Goal: Task Accomplishment & Management: Manage account settings

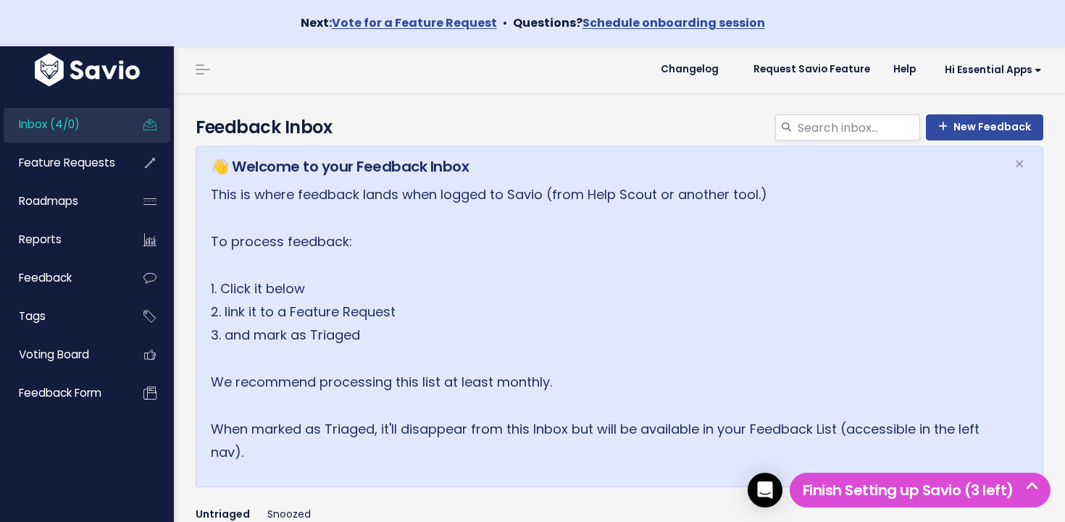
click at [83, 125] on link "Inbox (4/0)" at bounding box center [62, 124] width 117 height 33
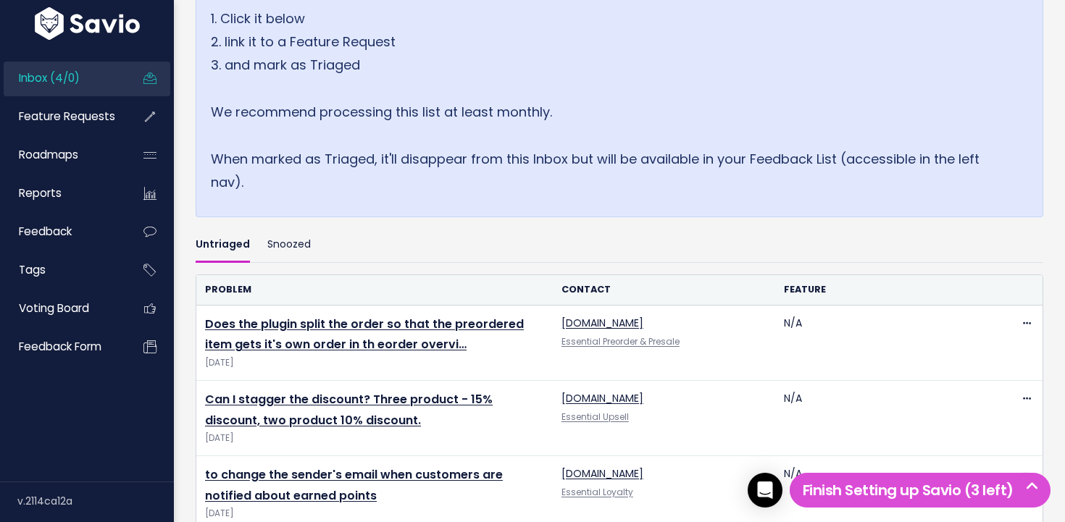
scroll to position [473, 0]
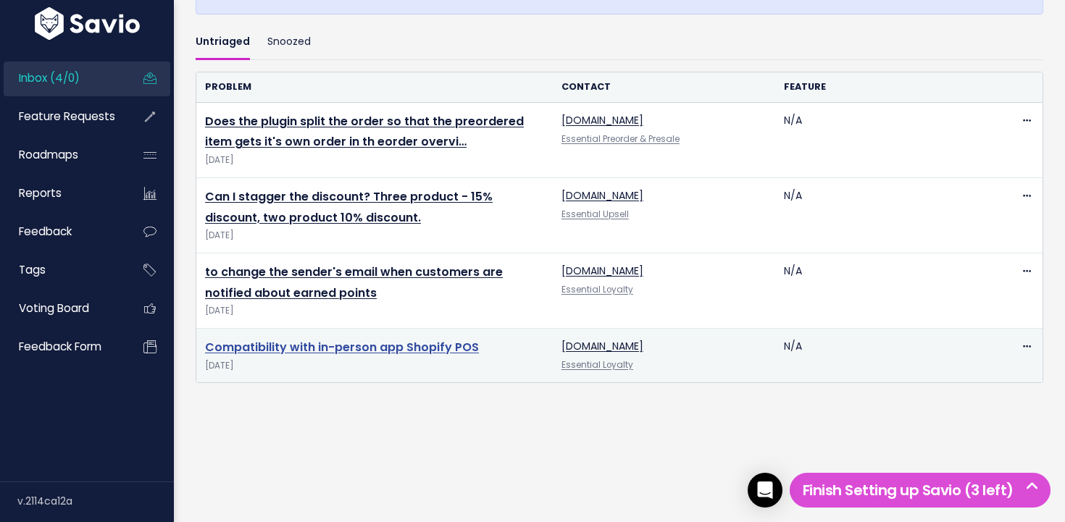
click at [360, 348] on link "Compatibility with in-person app Shopify POS" at bounding box center [342, 347] width 274 height 17
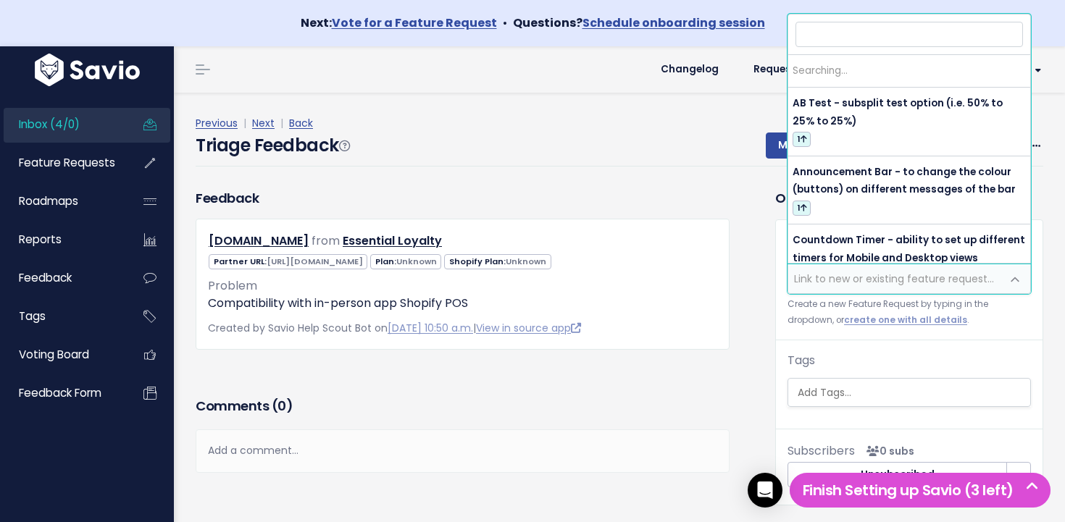
click at [880, 273] on span "Link to new or existing feature request..." at bounding box center [894, 279] width 200 height 14
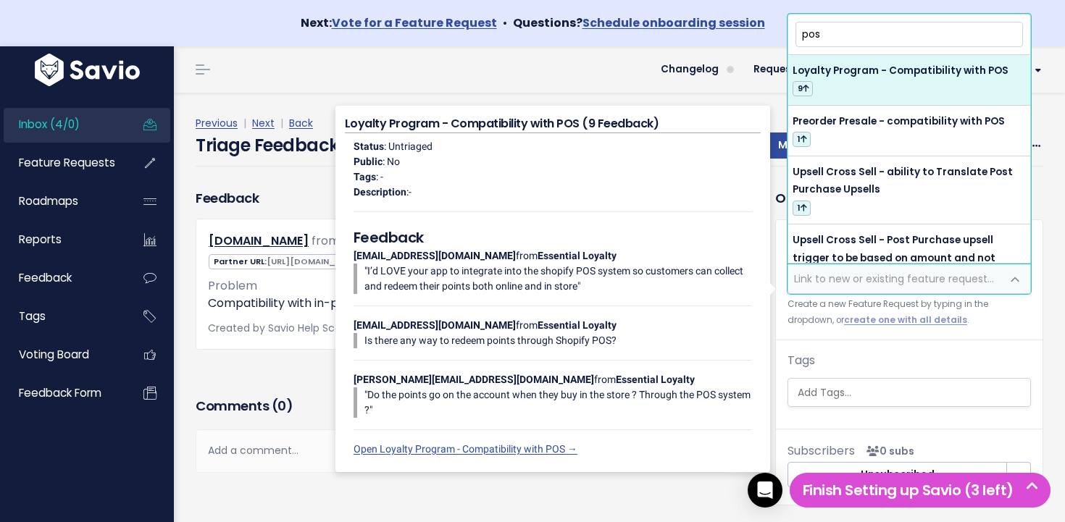
type input "pos"
select select "64380"
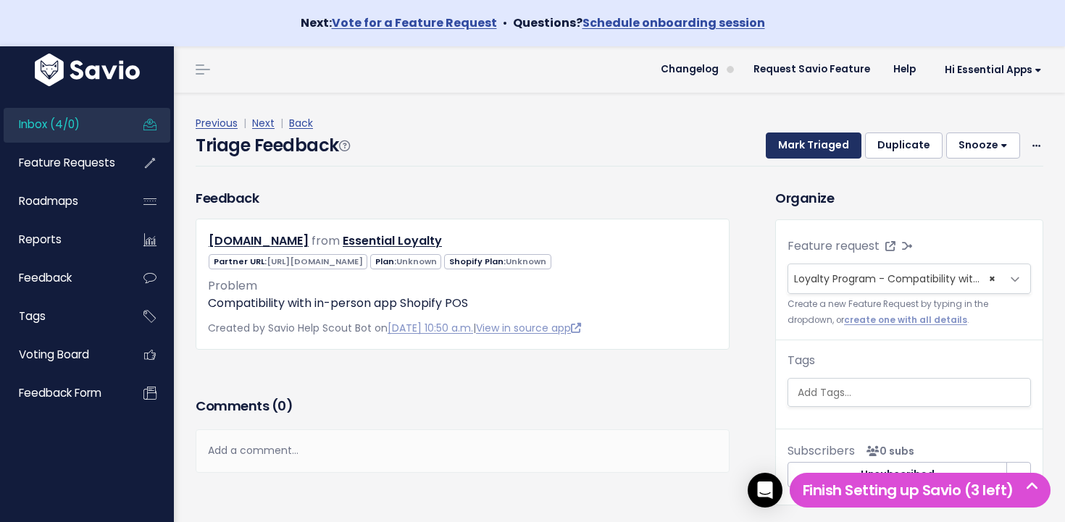
click at [839, 149] on button "Mark Triaged" at bounding box center [814, 146] width 96 height 26
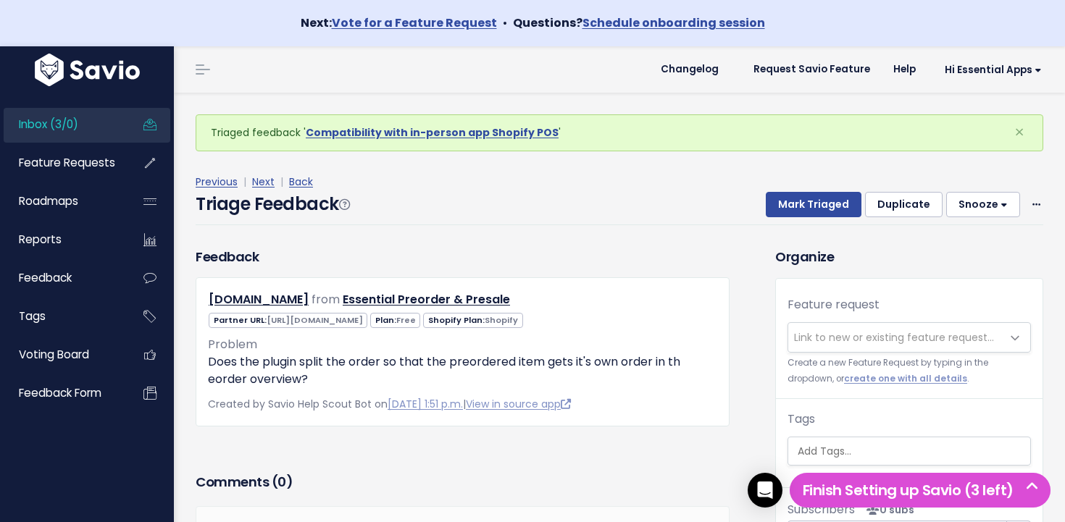
click at [80, 122] on link "Inbox (3/0)" at bounding box center [62, 124] width 117 height 33
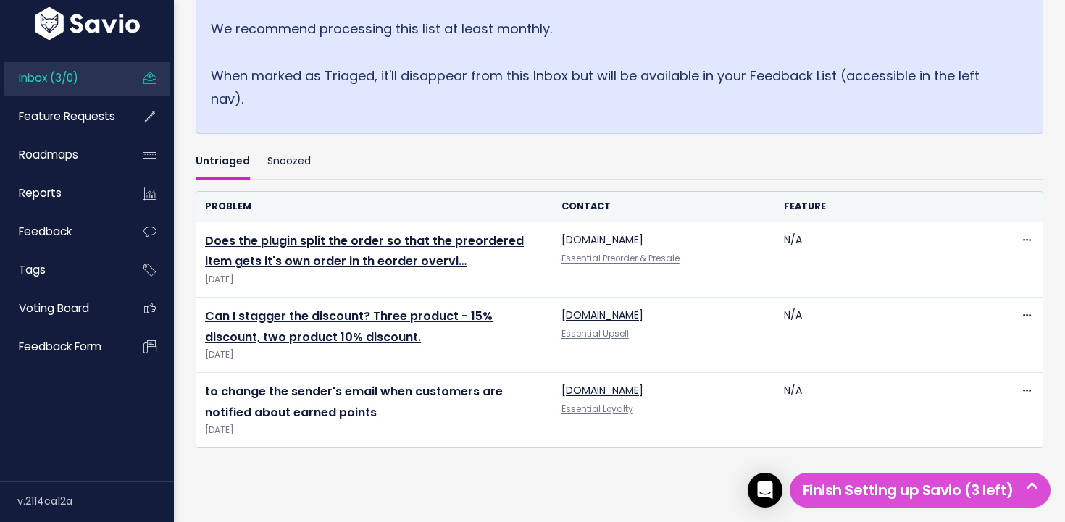
scroll to position [419, 0]
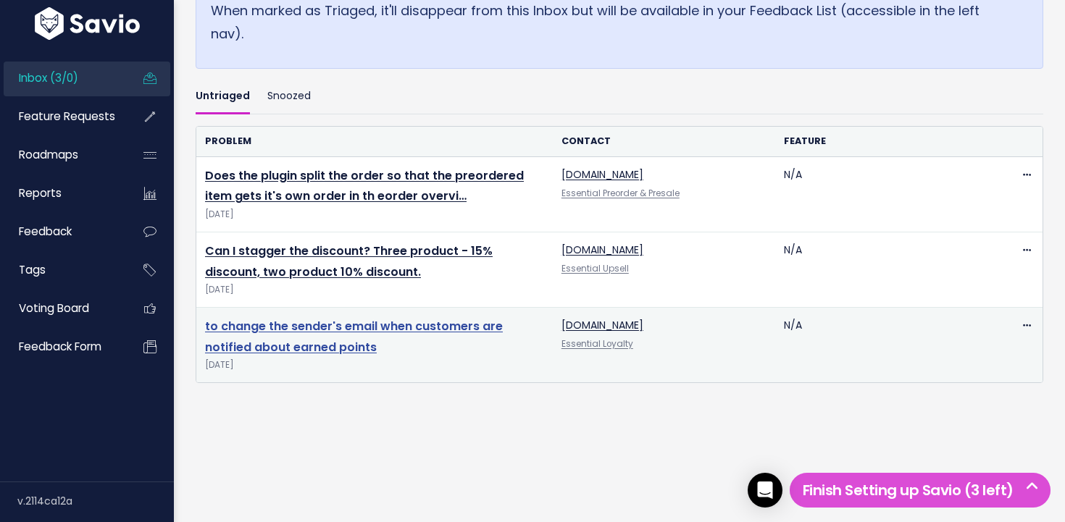
click at [319, 323] on link "to change the sender's email when customers are notified about earned points" at bounding box center [354, 337] width 298 height 38
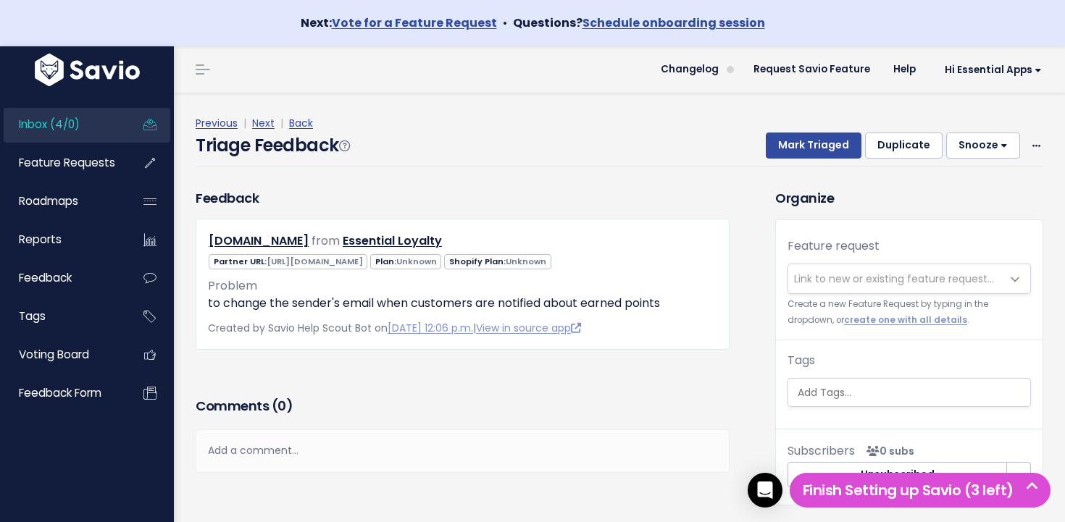
click at [858, 285] on span "Link to new or existing feature request..." at bounding box center [894, 279] width 200 height 14
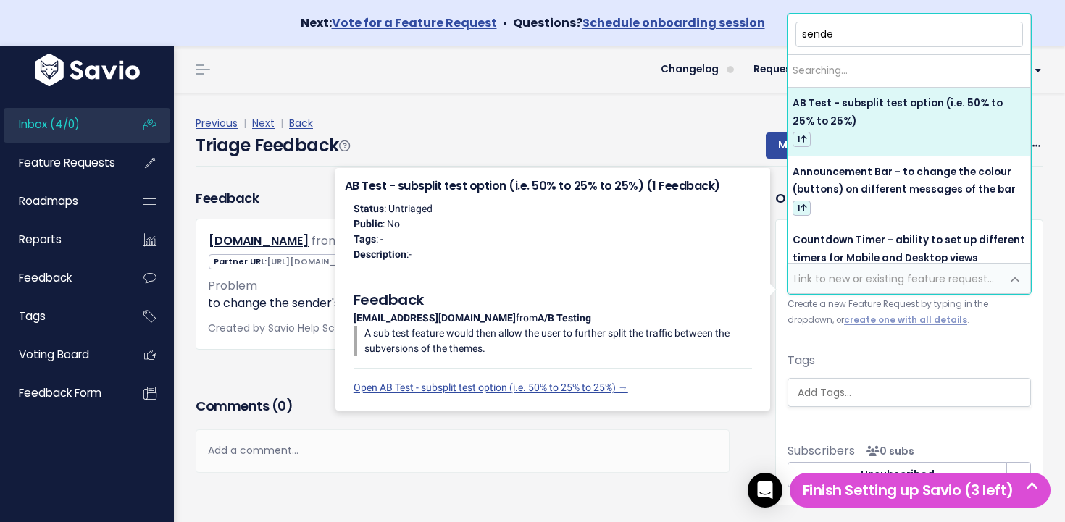
type input "sender"
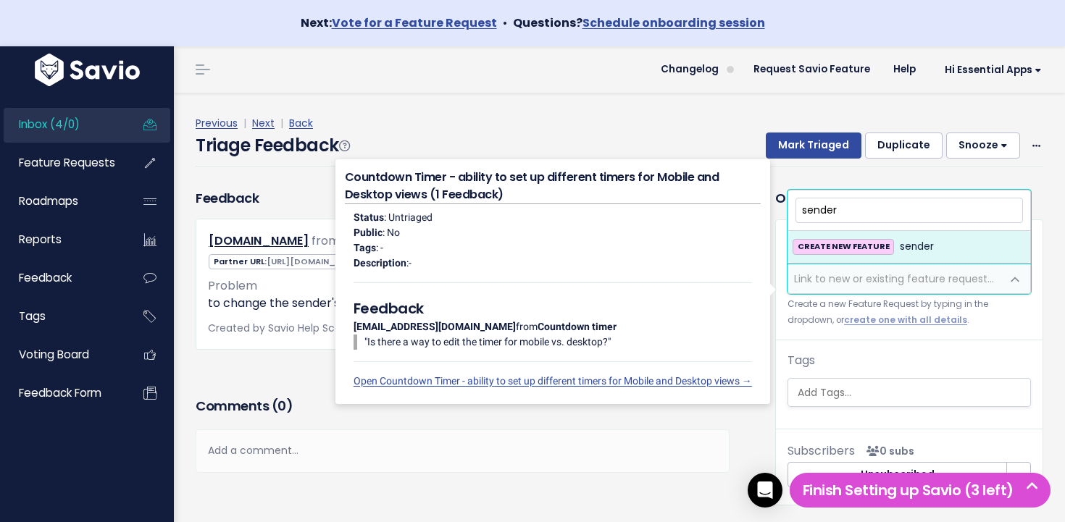
drag, startPoint x: 886, startPoint y: 211, endPoint x: 761, endPoint y: 196, distance: 126.2
click at [761, 196] on body "Next: Vote for a Feature Request • Questions? Schedule onboarding session Inbox…" at bounding box center [532, 290] width 1065 height 580
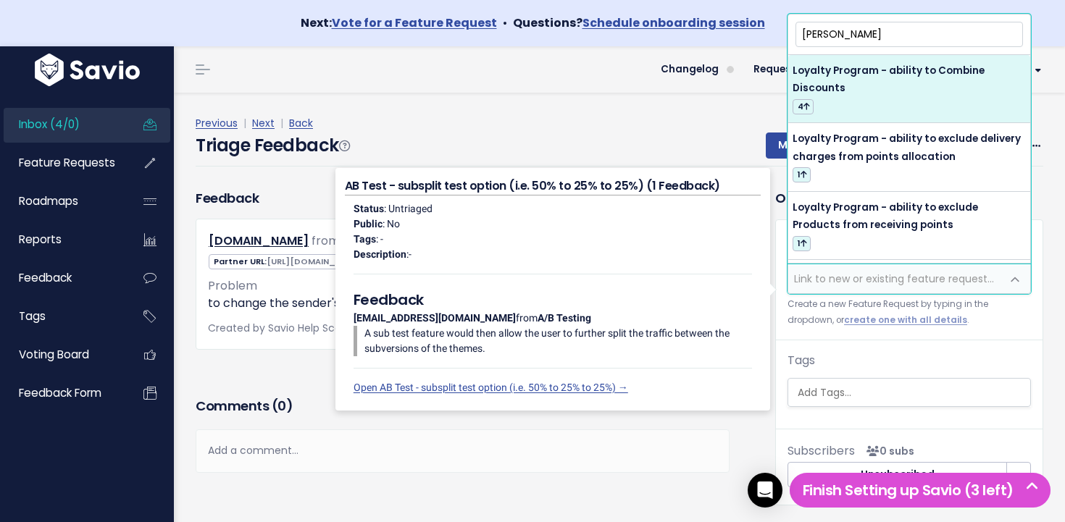
type input "Loy"
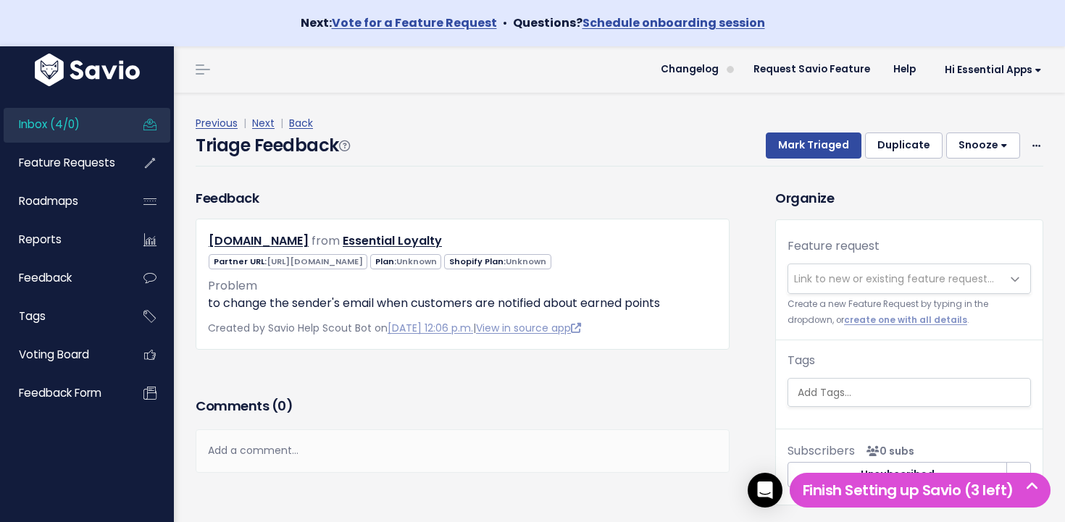
click at [886, 277] on span "Link to new or existing feature request..." at bounding box center [894, 279] width 200 height 14
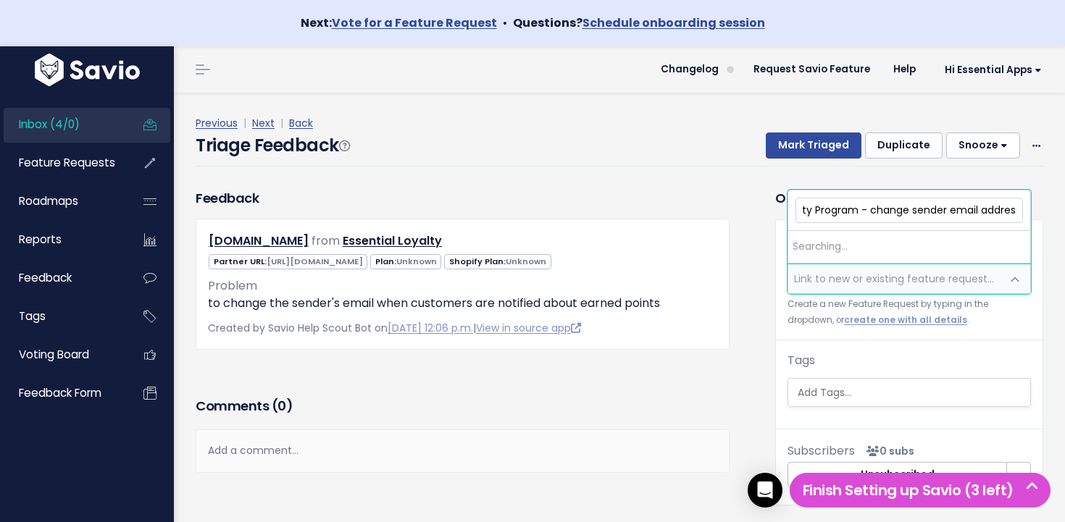
scroll to position [0, 30]
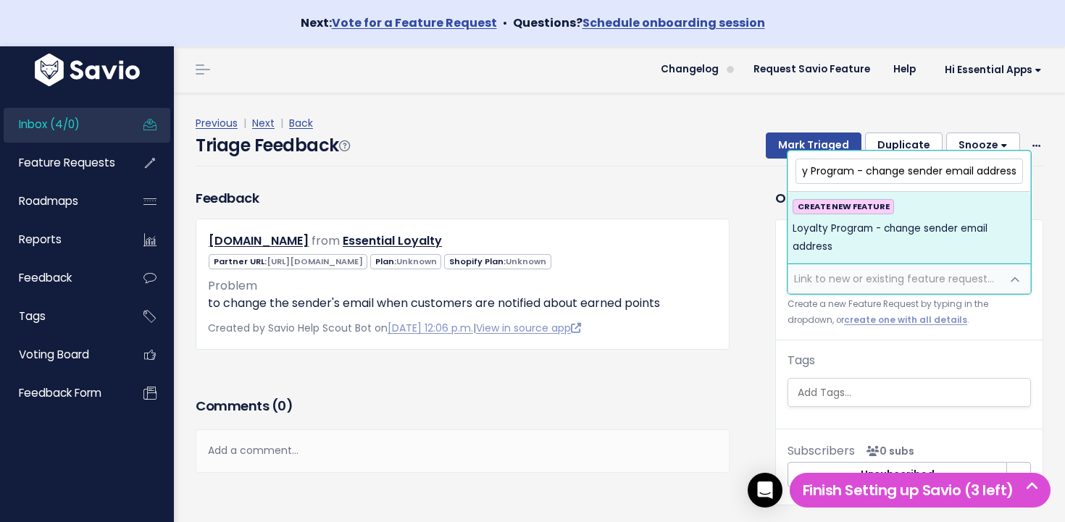
type input "Loyalty Program - change sender email address"
click at [895, 238] on span "Loyalty Program - change sender email address" at bounding box center [909, 237] width 233 height 35
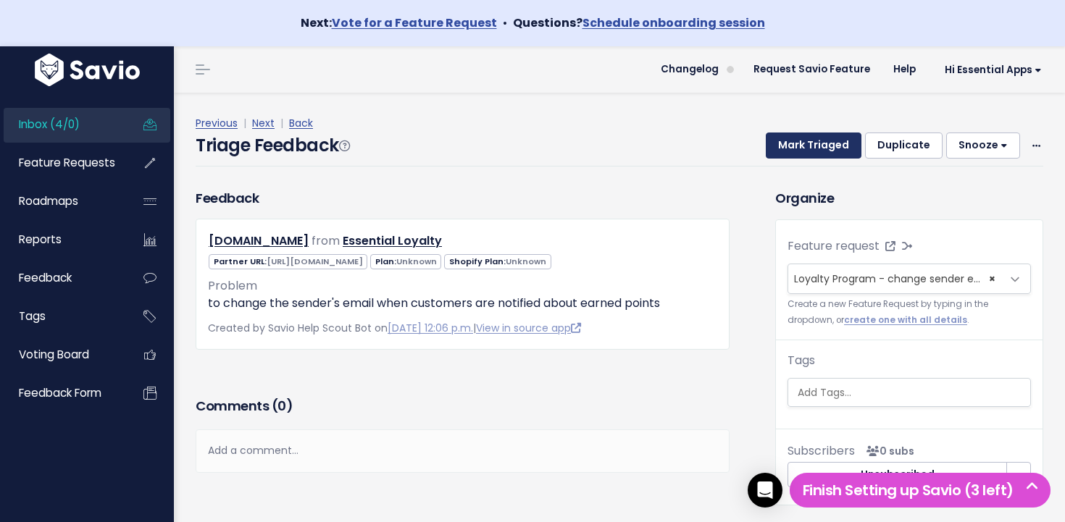
click at [816, 150] on button "Mark Triaged" at bounding box center [814, 146] width 96 height 26
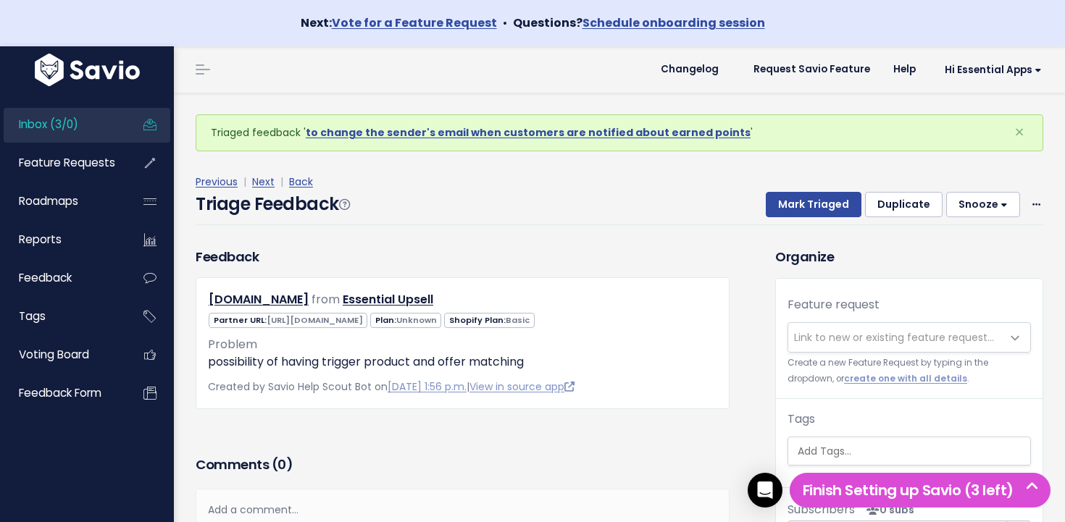
click at [101, 117] on link "Inbox (3/0)" at bounding box center [62, 124] width 117 height 33
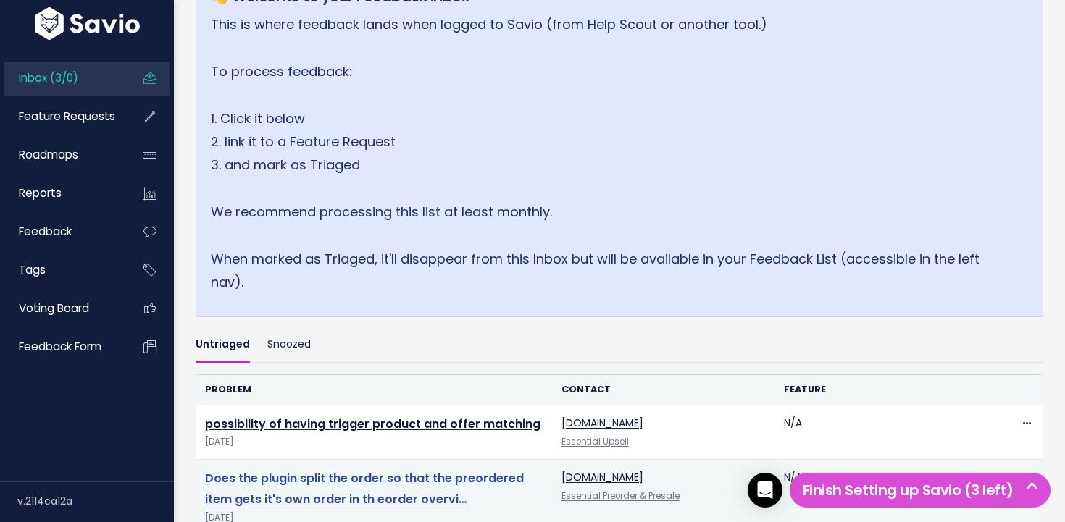
scroll to position [398, 0]
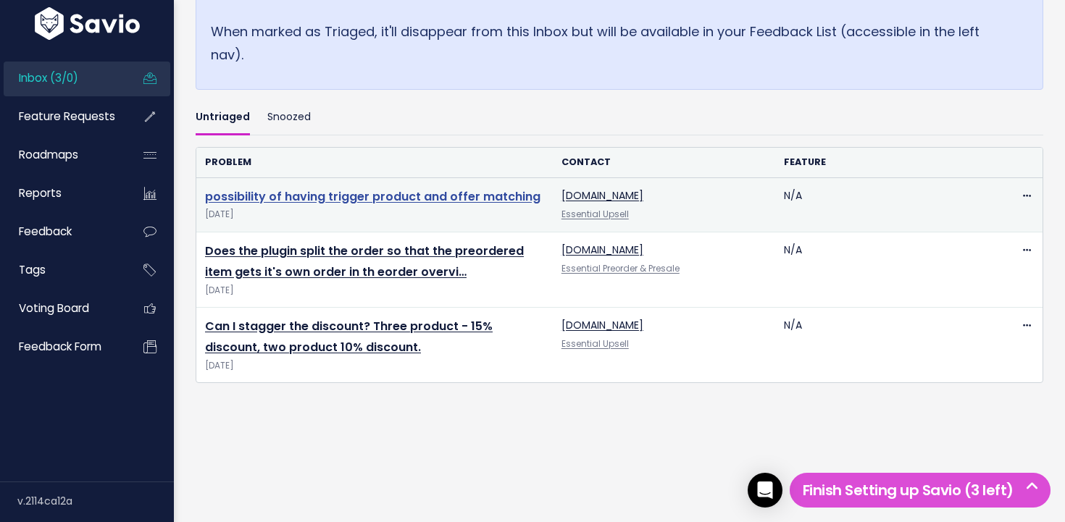
click at [398, 199] on link "possibility of having trigger product and offer matching" at bounding box center [372, 196] width 335 height 17
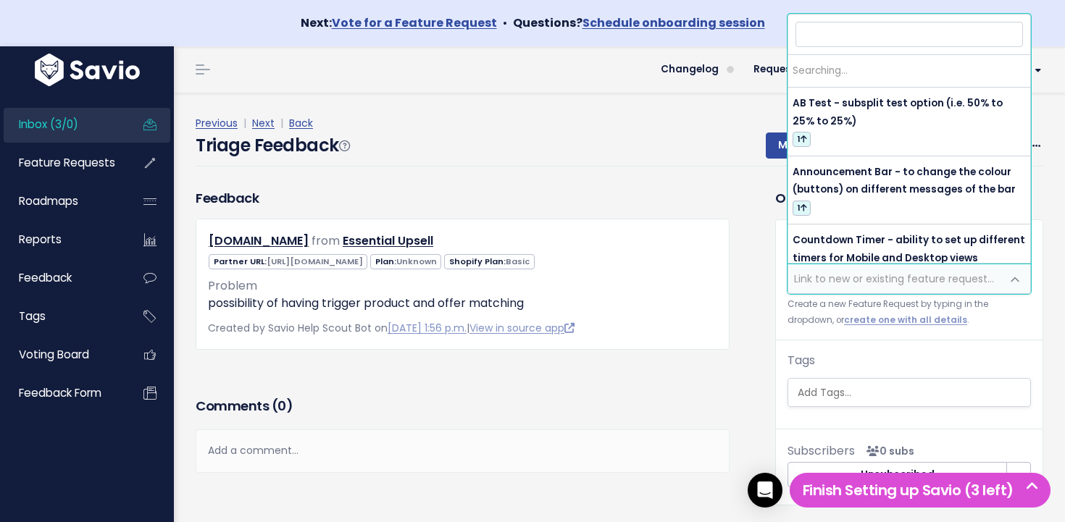
click at [887, 275] on span "Link to new or existing feature request..." at bounding box center [894, 279] width 200 height 14
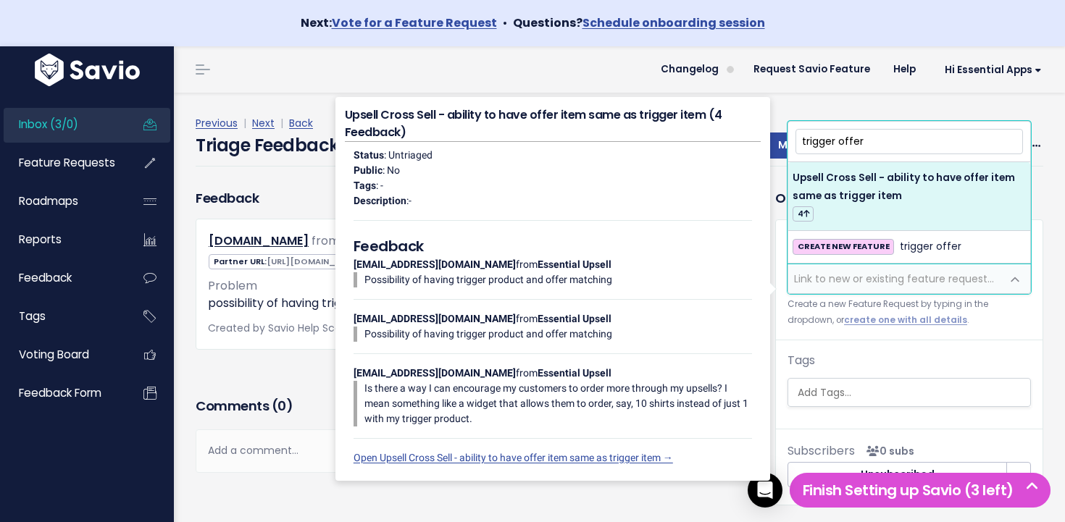
type input "trigger offer"
select select "64576"
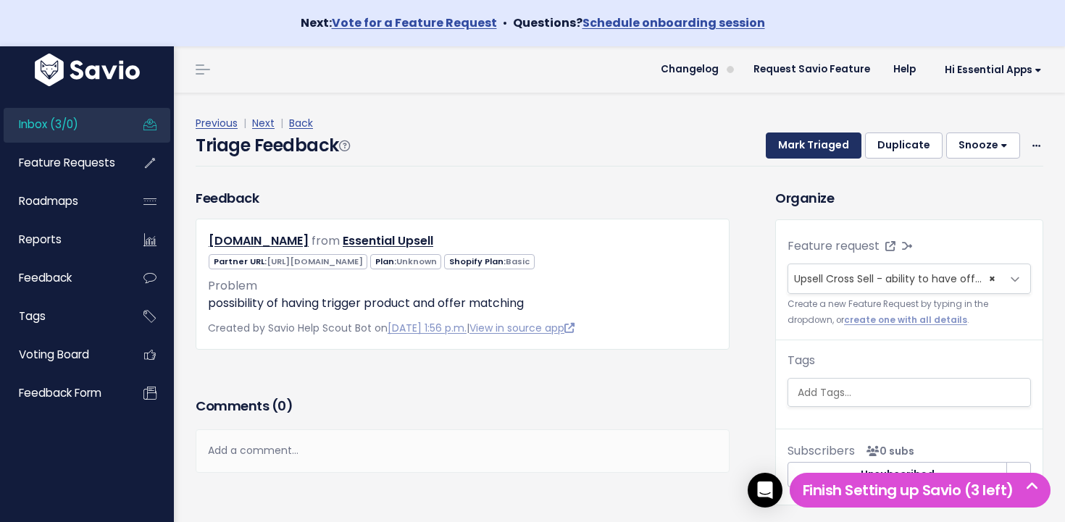
click at [816, 145] on button "Mark Triaged" at bounding box center [814, 146] width 96 height 26
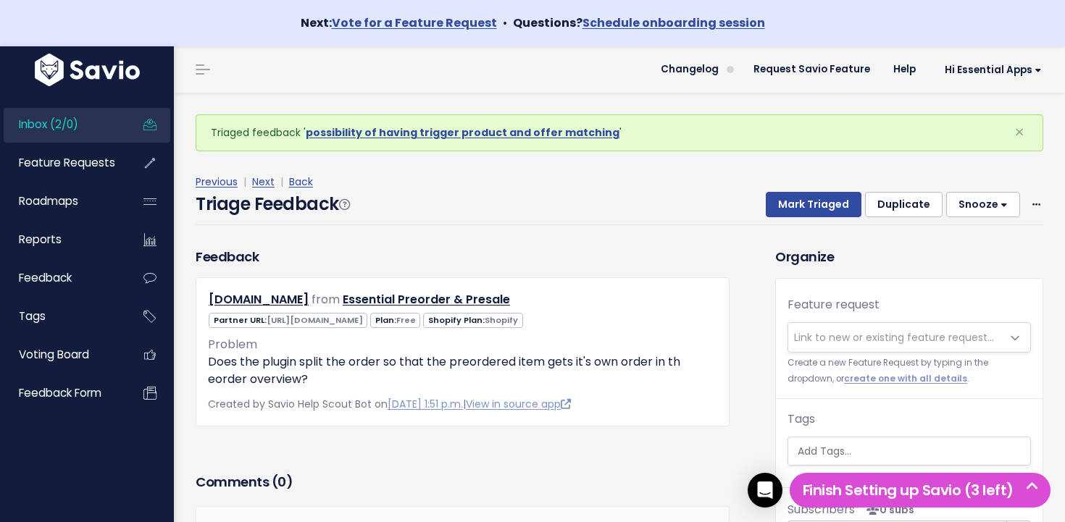
click at [88, 120] on link "Inbox (2/0)" at bounding box center [62, 124] width 117 height 33
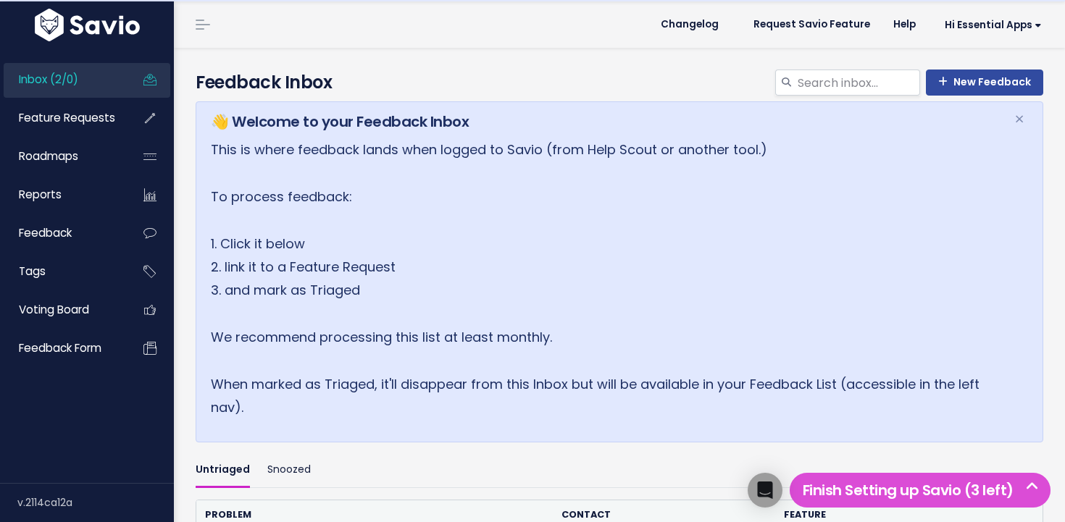
scroll to position [343, 0]
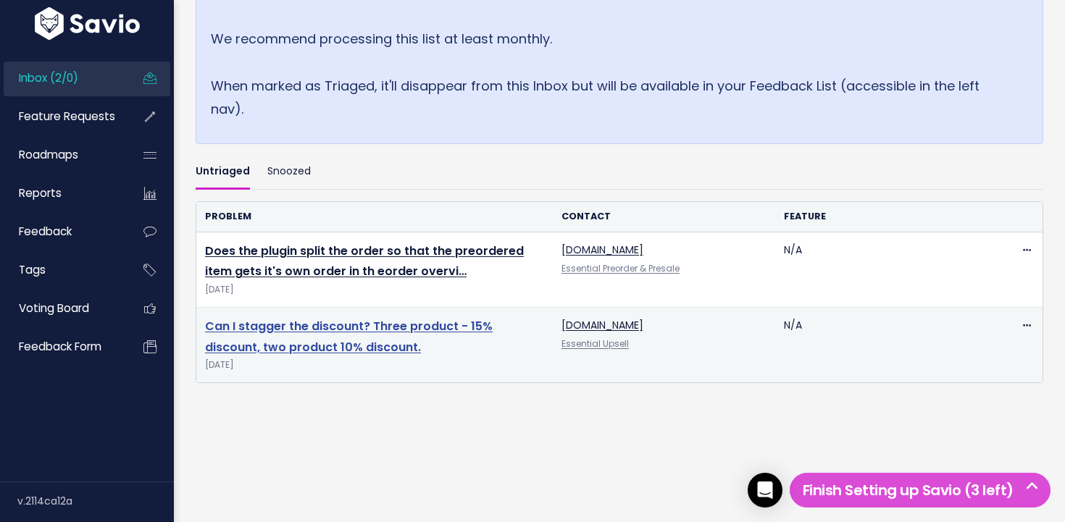
click at [385, 329] on link "Can I stagger the discount? Three product - 15% discount, two product 10% disco…" at bounding box center [349, 337] width 288 height 38
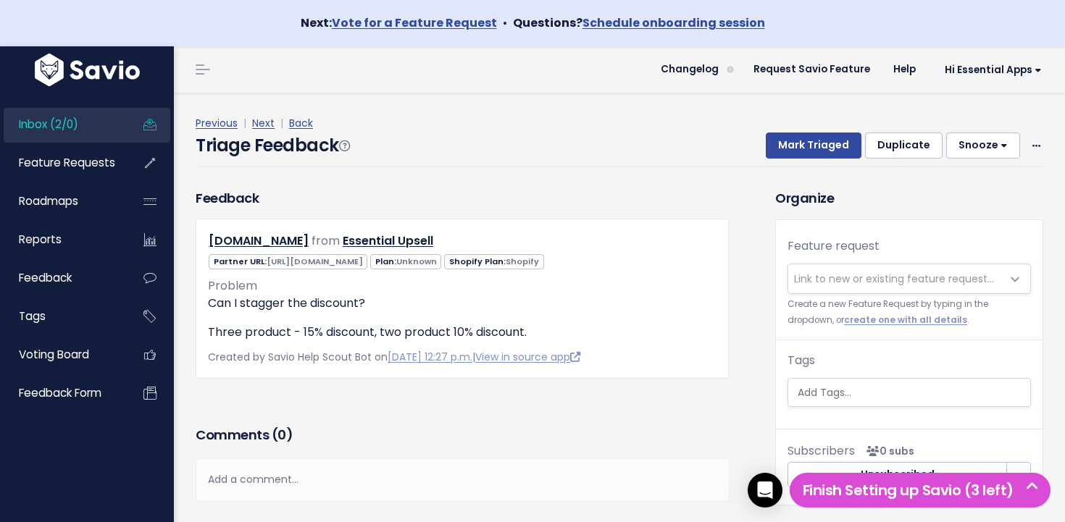
click at [846, 272] on span "Link to new or existing feature request..." at bounding box center [894, 279] width 200 height 14
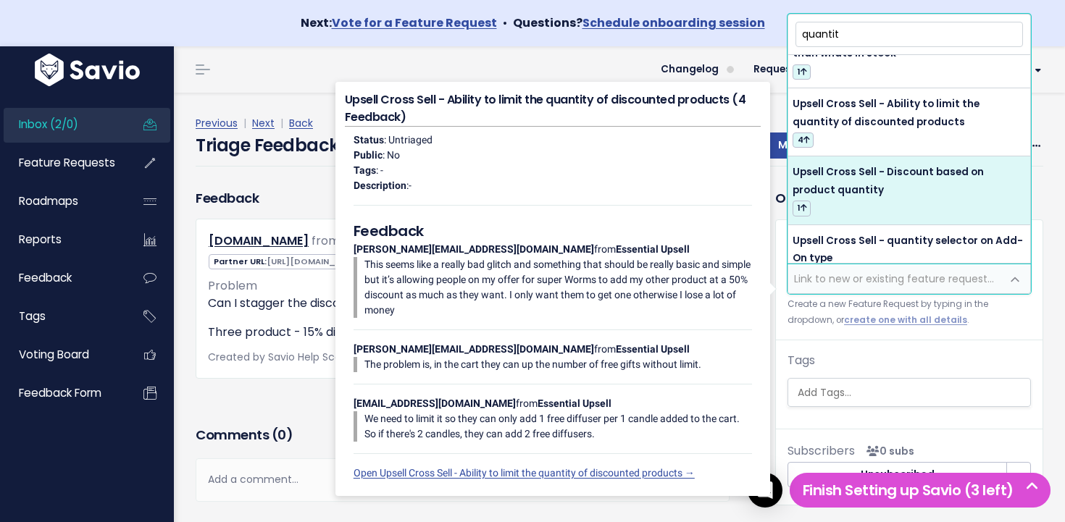
scroll to position [122, 0]
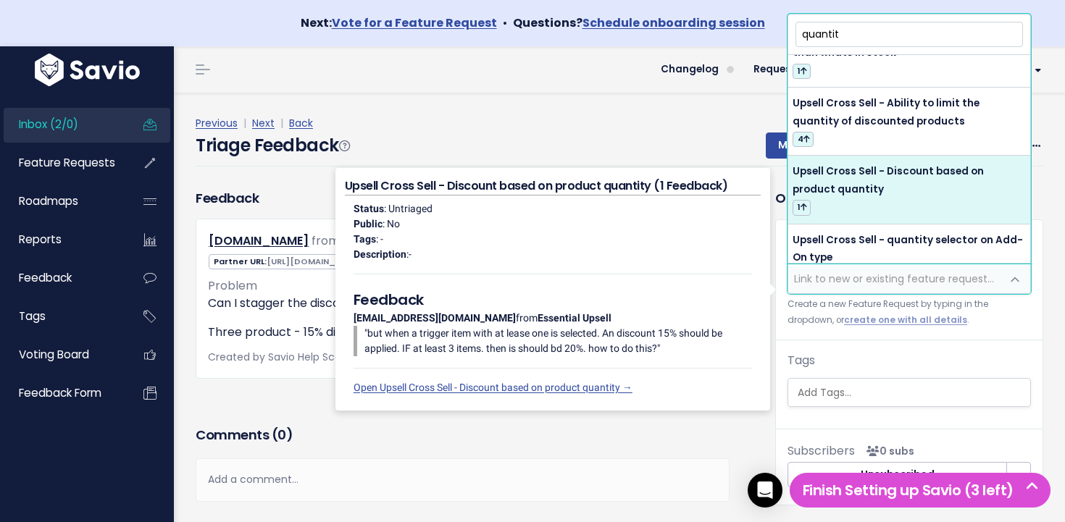
type input "quantit"
select select "64384"
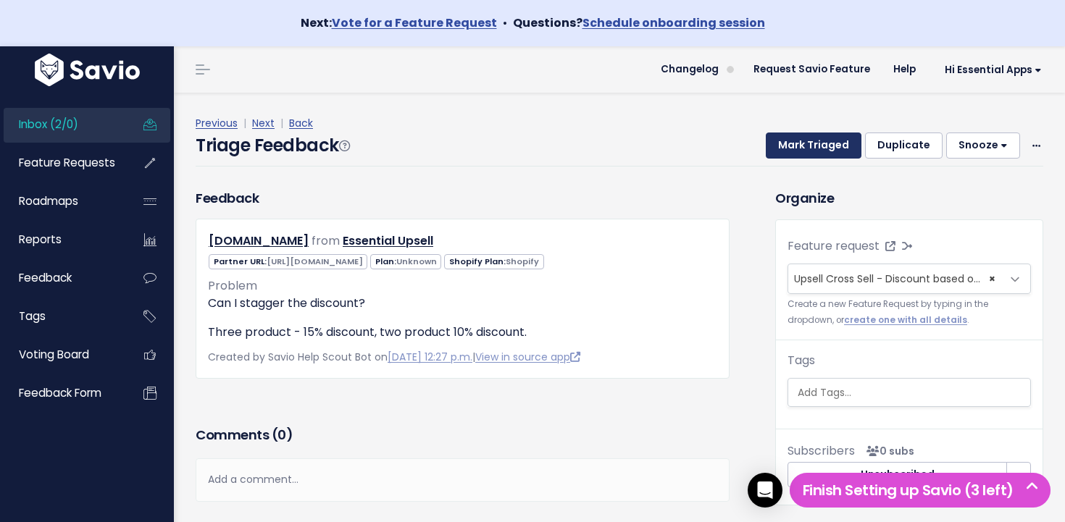
click at [825, 154] on button "Mark Triaged" at bounding box center [814, 146] width 96 height 26
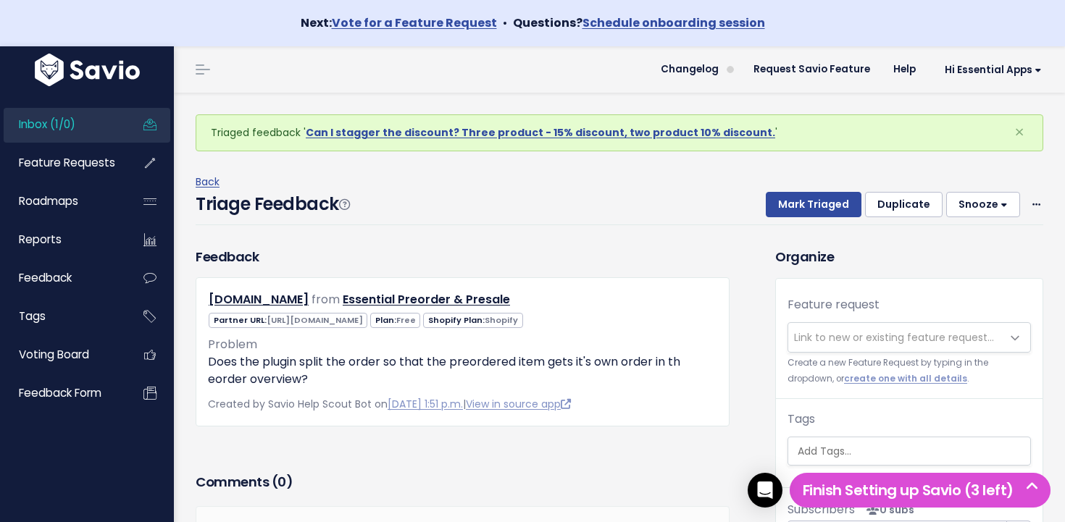
click at [899, 343] on span "Link to new or existing feature request..." at bounding box center [894, 337] width 200 height 14
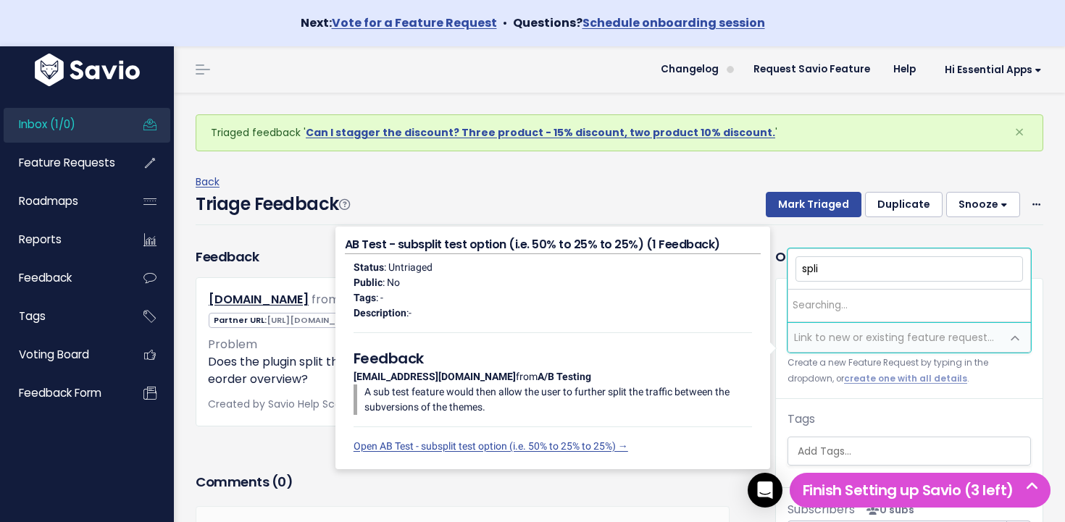
type input "split"
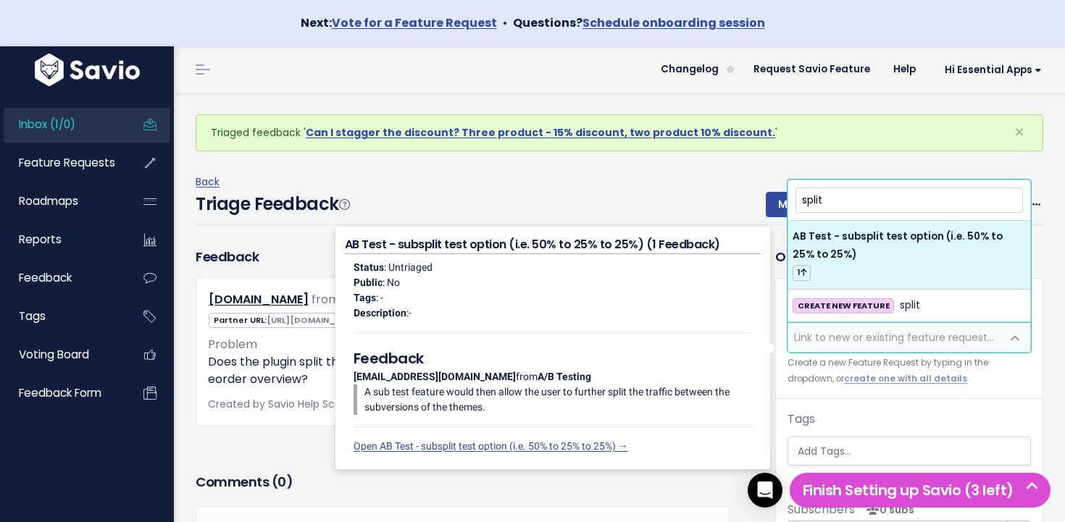
drag, startPoint x: 826, startPoint y: 204, endPoint x: 738, endPoint y: 203, distance: 88.4
click at [738, 203] on body "Next: Vote for a Feature Request • Questions? Schedule onboarding session Inbox…" at bounding box center [532, 322] width 1065 height 645
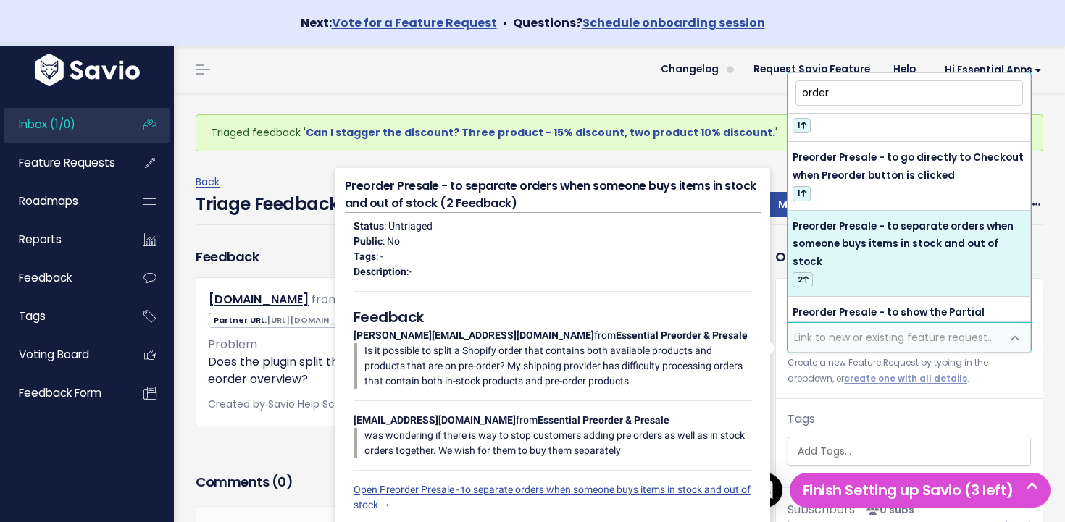
scroll to position [813, 0]
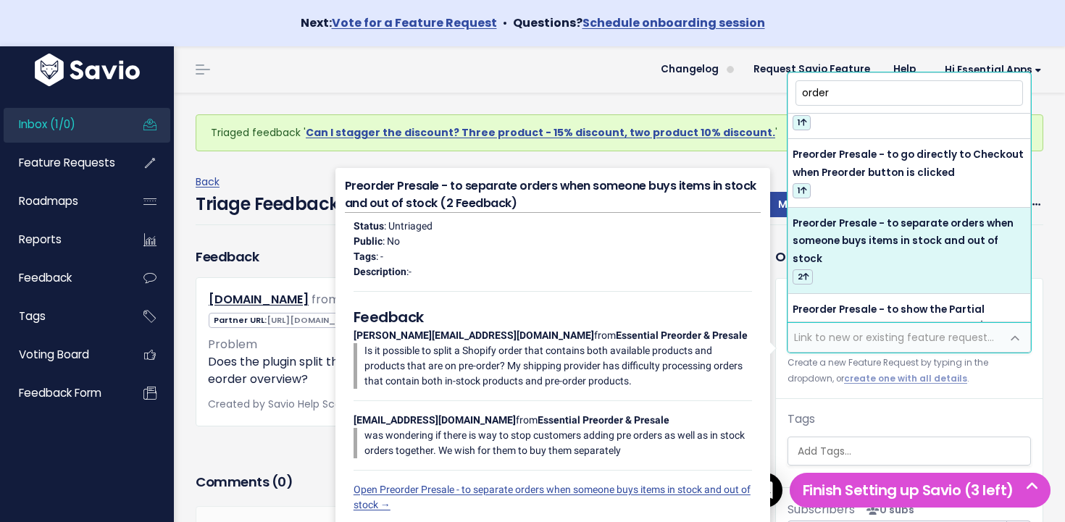
type input "order"
select select "64432"
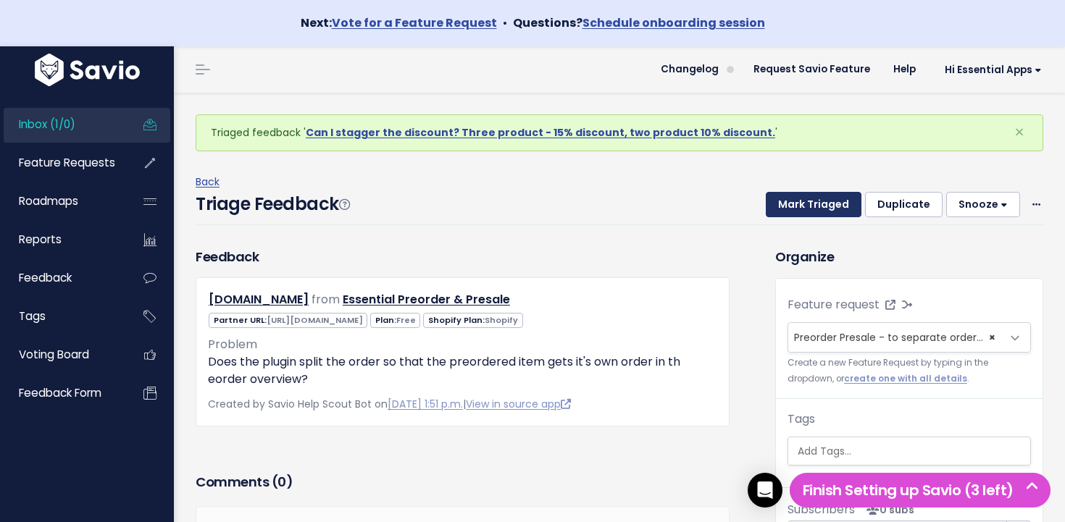
click at [828, 214] on button "Mark Triaged" at bounding box center [814, 205] width 96 height 26
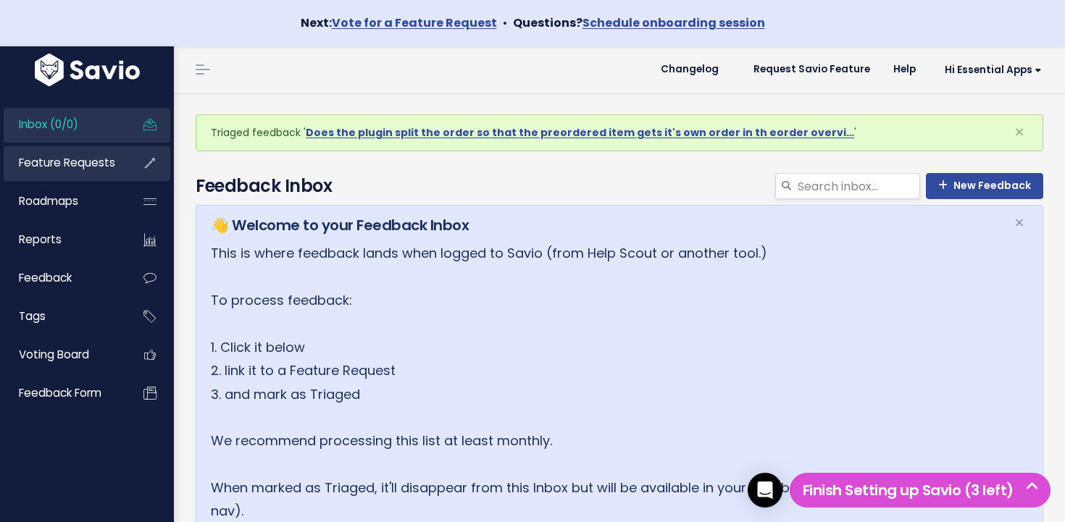
click at [59, 172] on link "Feature Requests" at bounding box center [62, 162] width 117 height 33
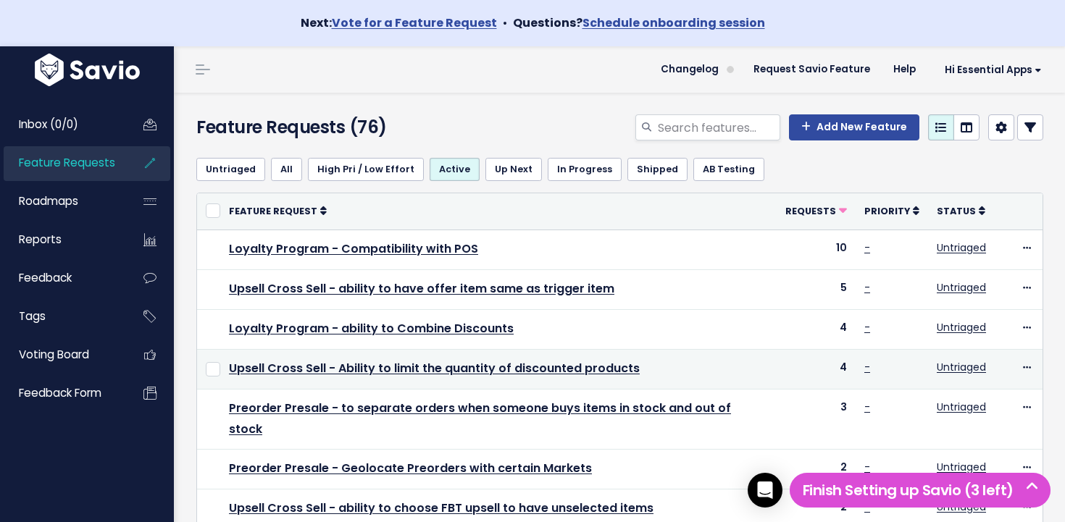
scroll to position [34, 0]
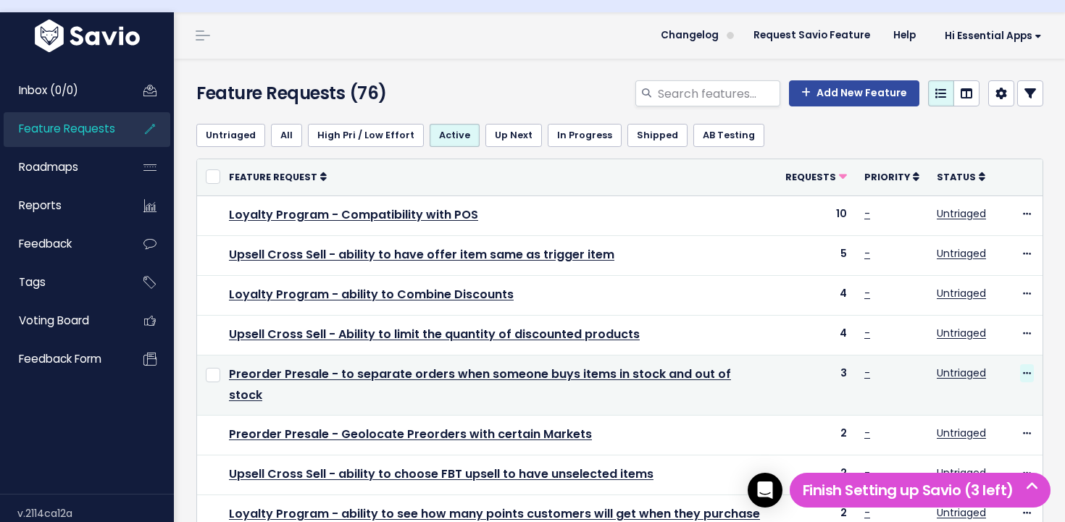
click at [1029, 376] on icon at bounding box center [1027, 373] width 8 height 9
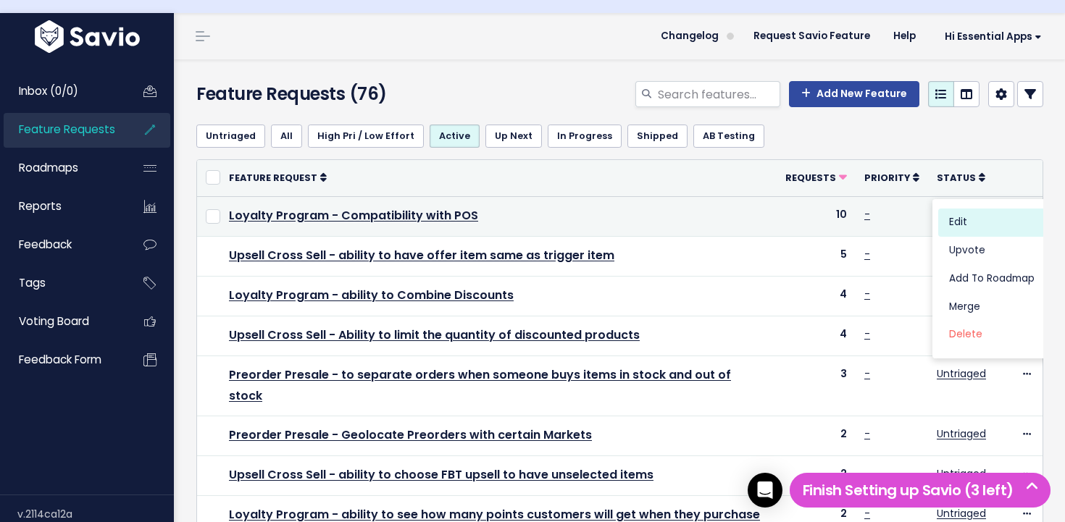
click at [964, 222] on link "Edit" at bounding box center [991, 223] width 107 height 28
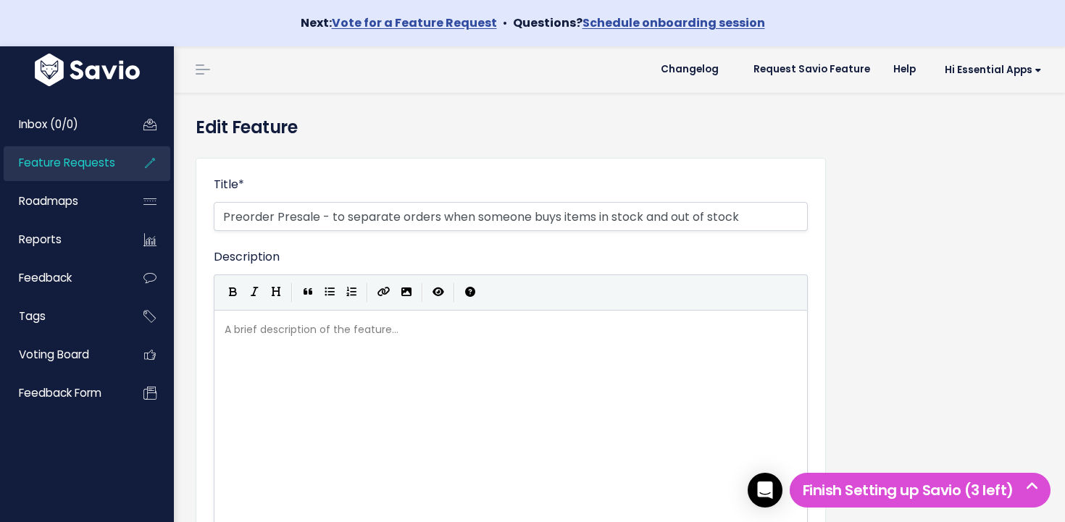
select select
click at [380, 219] on input "Preorder Presale - to separate orders when someone buys items in stock and out …" at bounding box center [511, 216] width 594 height 29
drag, startPoint x: 380, startPoint y: 218, endPoint x: 387, endPoint y: 217, distance: 7.3
click at [380, 218] on input "Preorder Presale - to separate orders when someone buys items in stock and out …" at bounding box center [511, 216] width 594 height 29
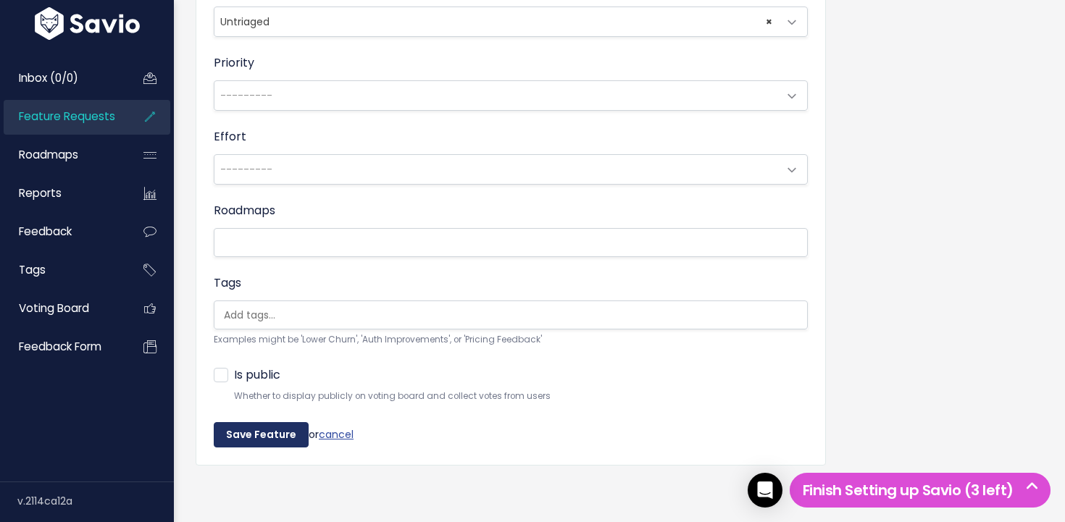
type input "Preorder Presale - to split orders when someone buys items in stock and out of …"
click at [261, 435] on input "Save Feature" at bounding box center [261, 435] width 95 height 26
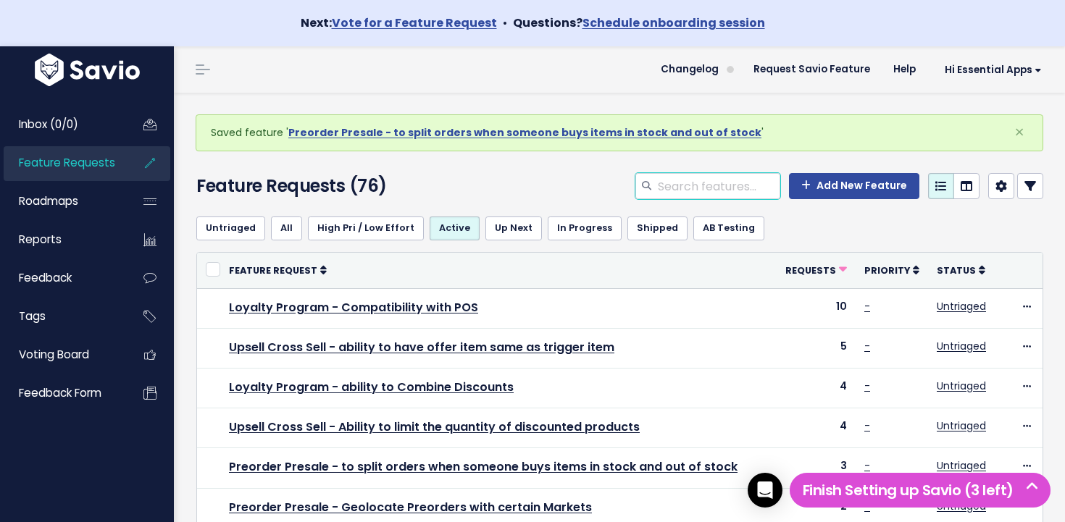
click at [733, 183] on input "search" at bounding box center [718, 186] width 124 height 26
type input "schedule"
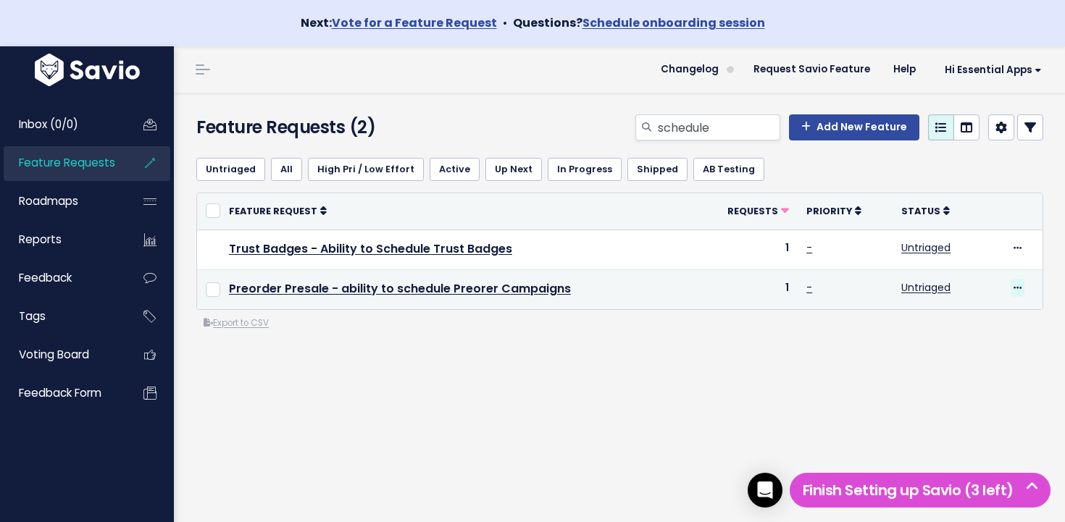
click at [1019, 288] on icon at bounding box center [1018, 288] width 8 height 9
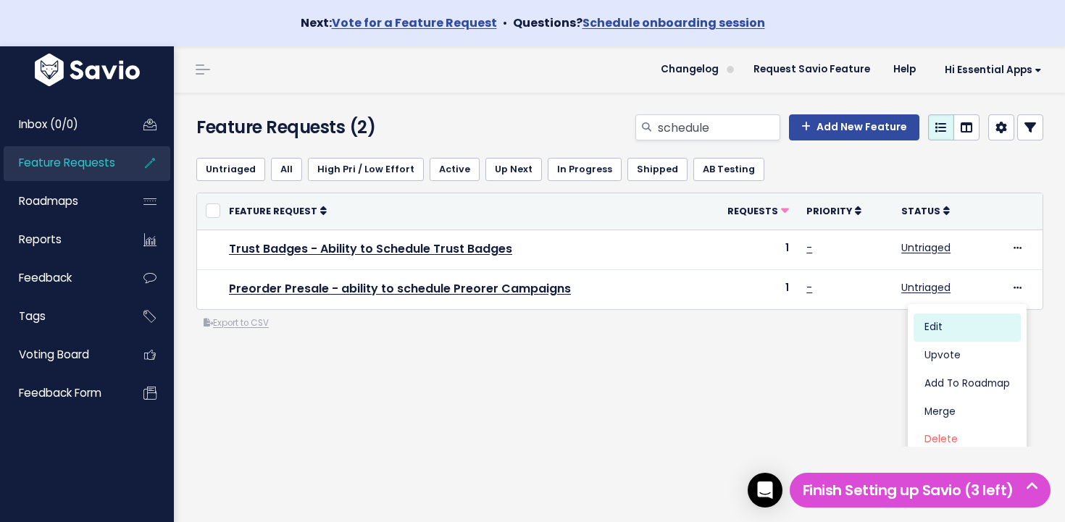
click at [927, 321] on link "Edit" at bounding box center [967, 328] width 107 height 28
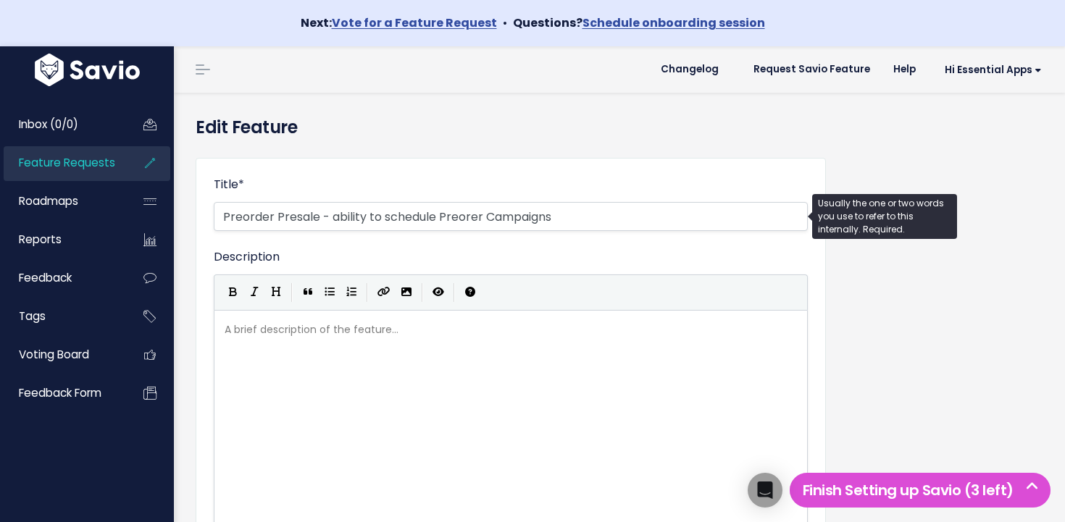
select select
click at [461, 217] on input "Preorder Presale - ability to schedule Preorer Campaigns" at bounding box center [511, 216] width 594 height 29
type input "Preorder Presale - ability to schedule Preorder Campaigns"
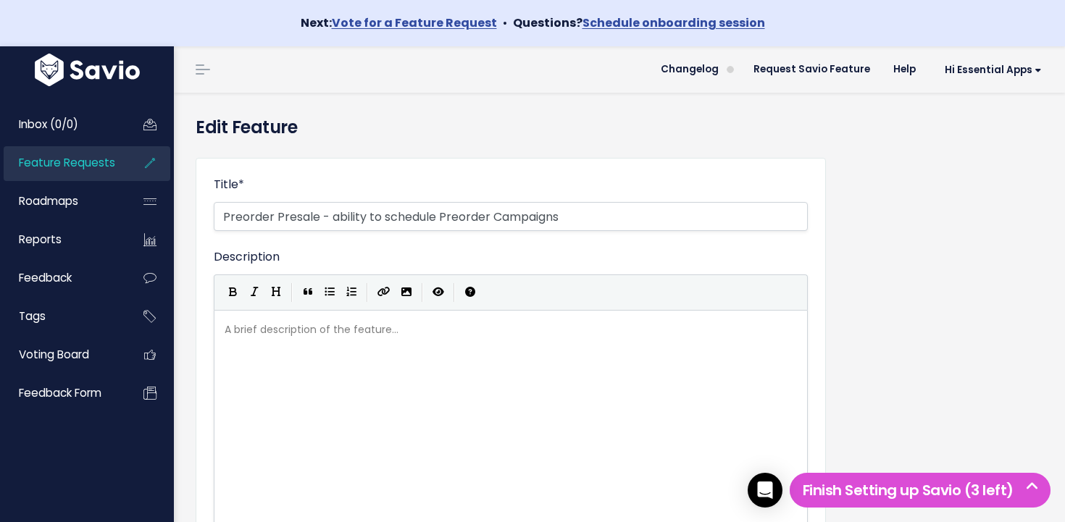
click at [494, 258] on div "Description | | | | A brief description of the feature... xxxxxxxxxx ​" at bounding box center [511, 395] width 594 height 295
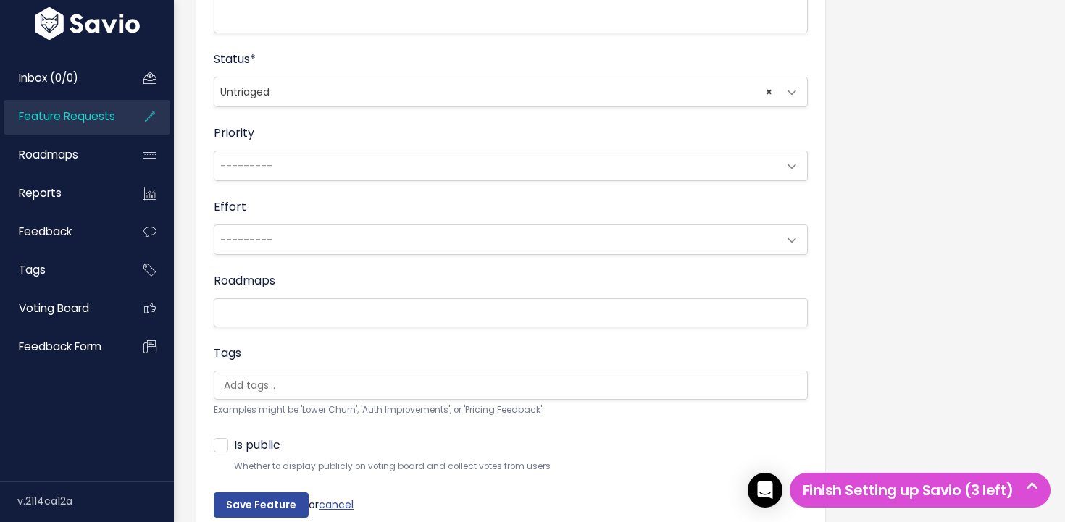
scroll to position [580, 0]
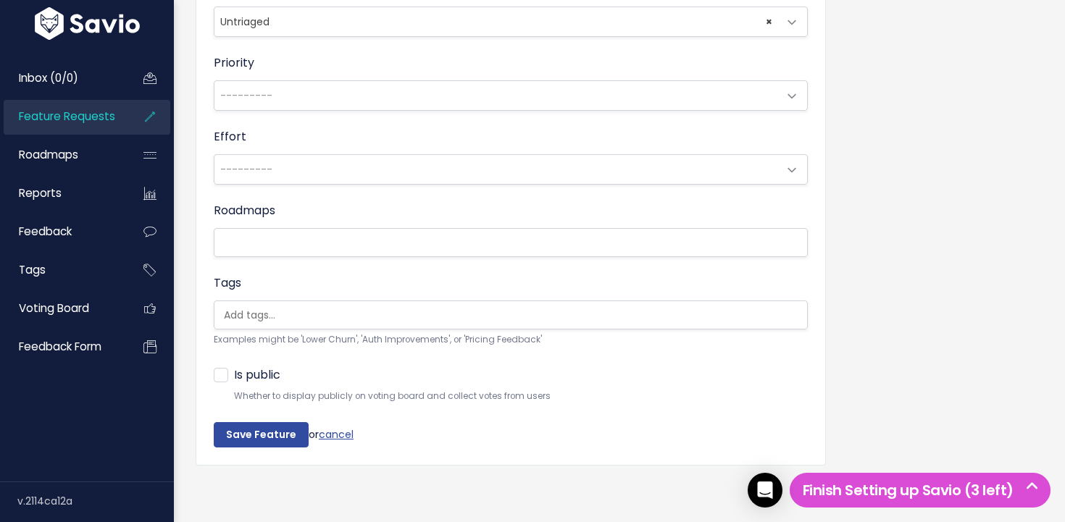
click at [249, 451] on div "Title * Preorder Presale - ability to schedule Preorder Campaigns Description |…" at bounding box center [511, 22] width 630 height 888
click at [251, 439] on input "Save Feature" at bounding box center [261, 435] width 95 height 26
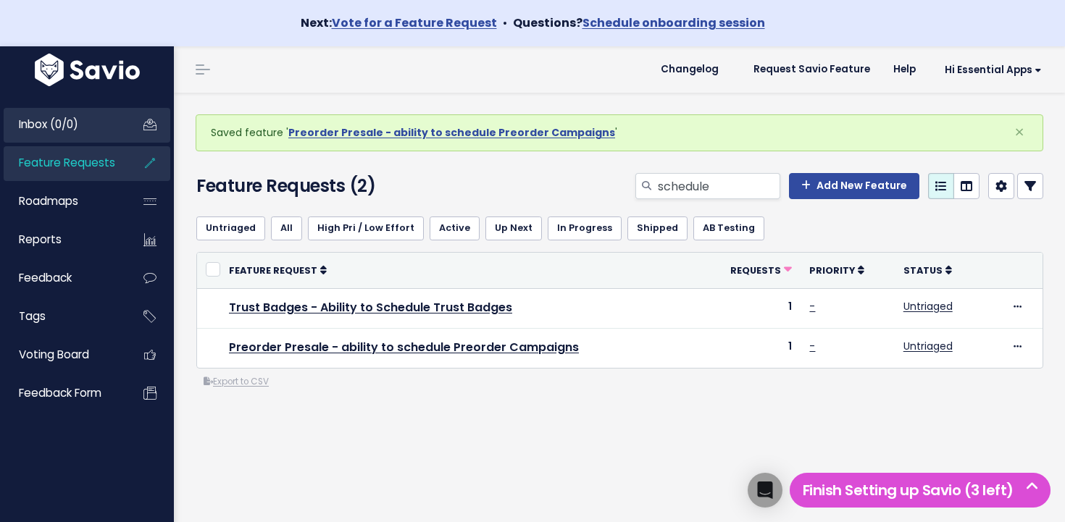
click at [71, 130] on span "Inbox (0/0)" at bounding box center [48, 124] width 59 height 15
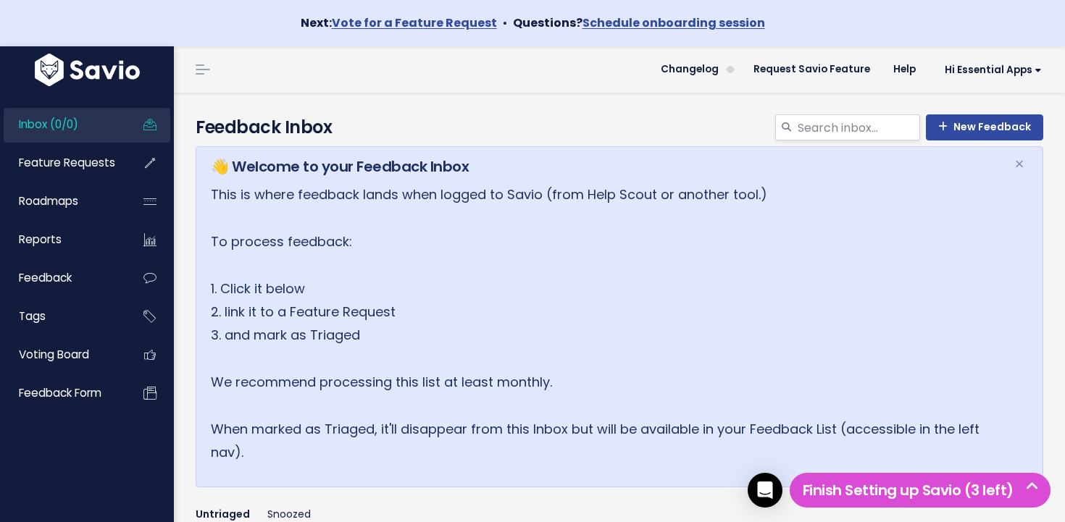
click at [62, 130] on span "Inbox (0/0)" at bounding box center [48, 124] width 59 height 15
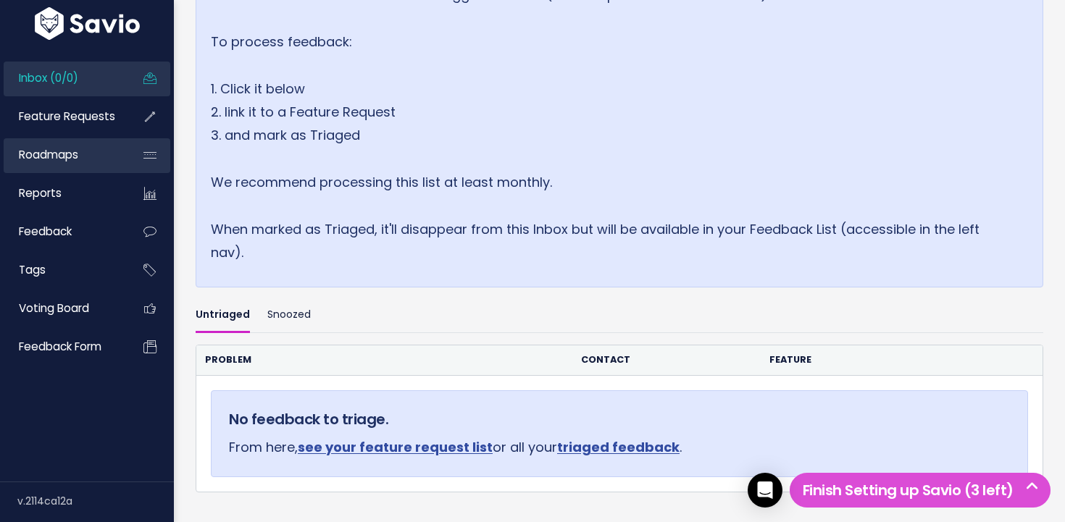
scroll to position [177, 0]
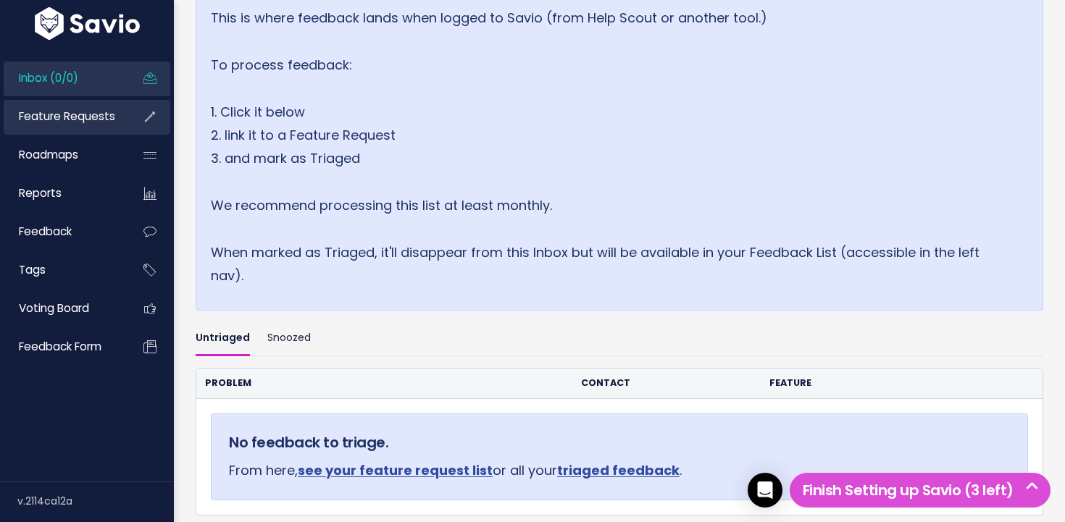
click at [82, 120] on span "Feature Requests" at bounding box center [67, 116] width 96 height 15
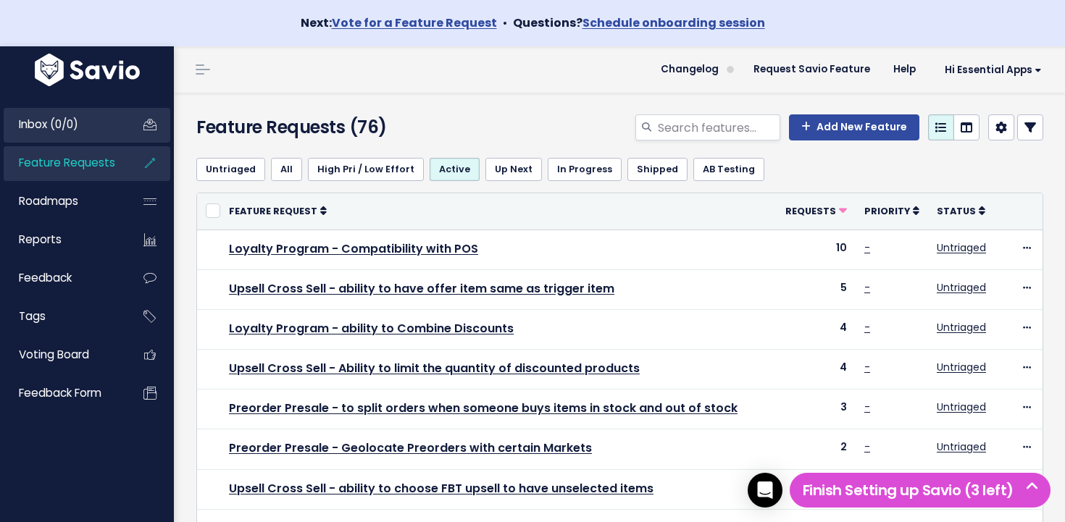
click at [94, 112] on link "Inbox (0/0)" at bounding box center [62, 124] width 117 height 33
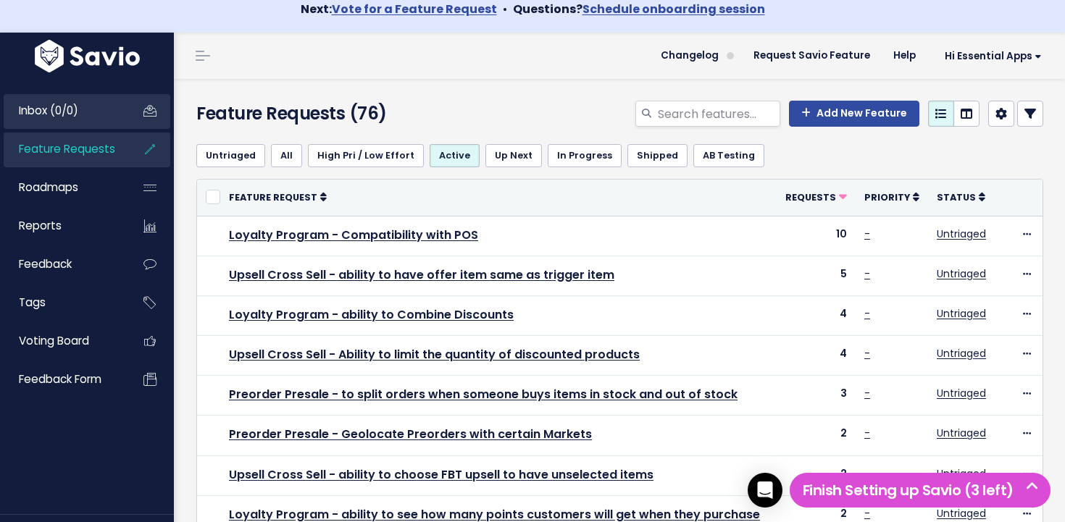
scroll to position [22, 0]
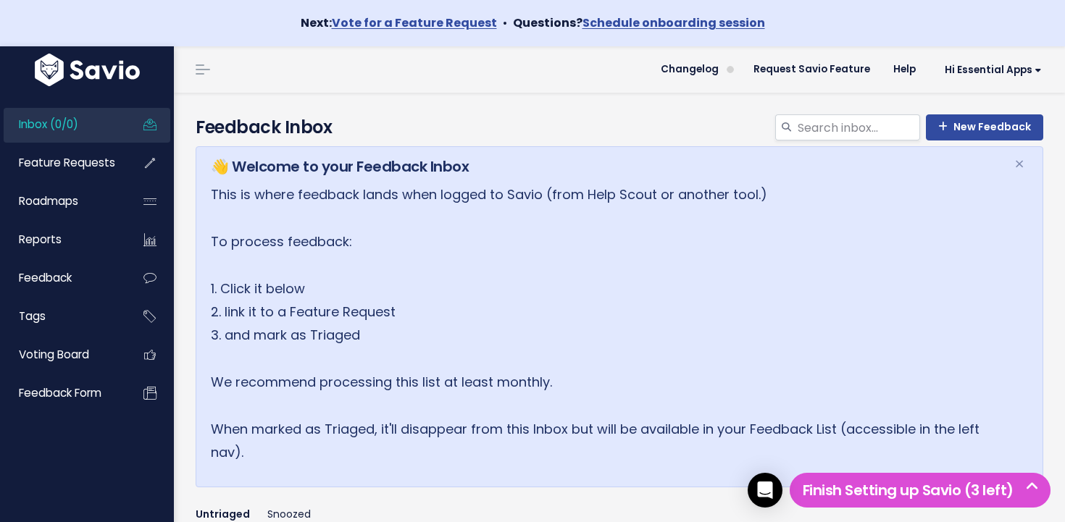
click at [147, 115] on icon at bounding box center [150, 124] width 26 height 33
click at [142, 119] on icon at bounding box center [150, 124] width 26 height 33
click at [54, 160] on span "Feature Requests" at bounding box center [67, 162] width 96 height 15
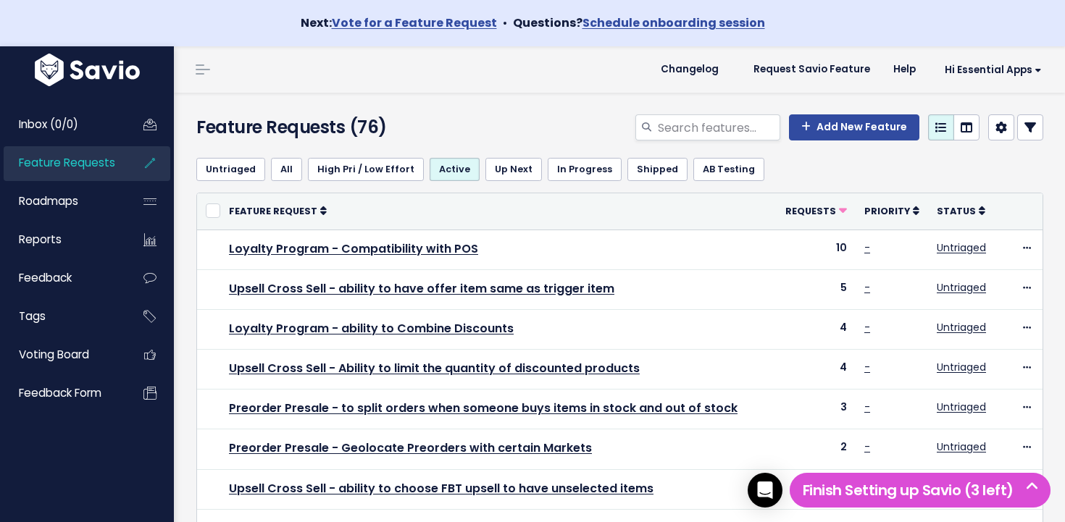
click at [57, 122] on span "Inbox (0/0)" at bounding box center [48, 124] width 59 height 15
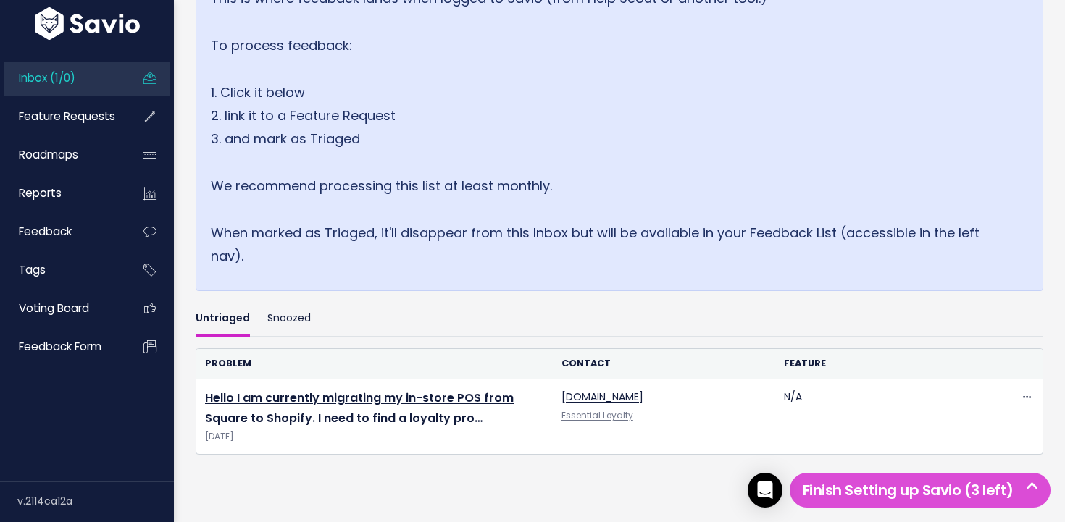
scroll to position [268, 0]
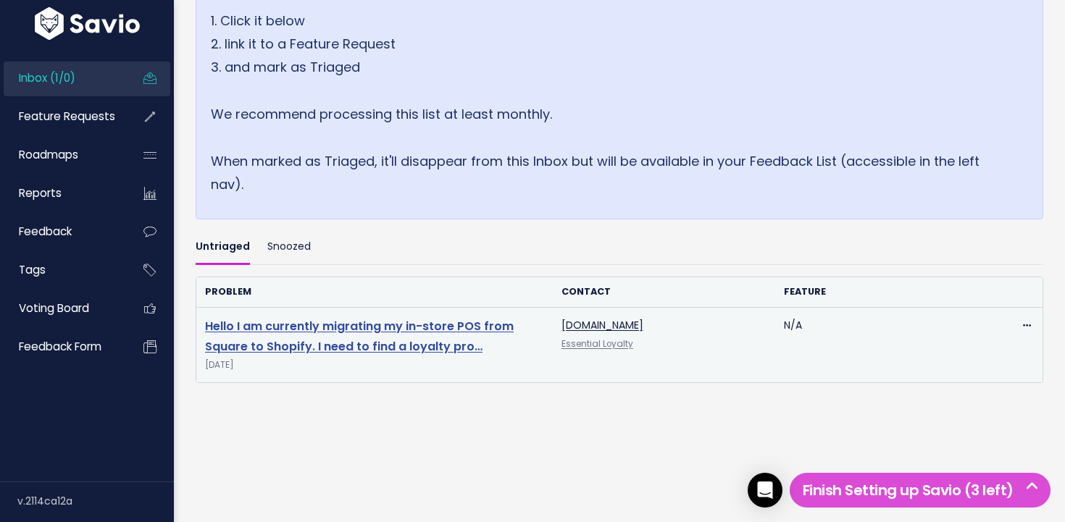
click at [315, 322] on link "Hello I am currently migrating my in-store POS from Square to Shopify. I need t…" at bounding box center [359, 337] width 309 height 38
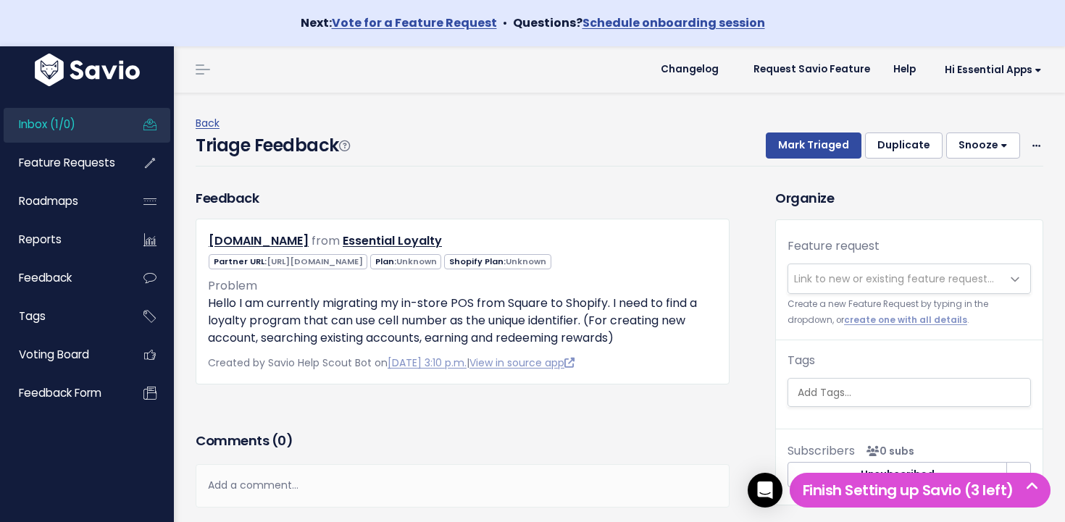
click at [844, 270] on span "Link to new or existing feature request..." at bounding box center [894, 278] width 213 height 29
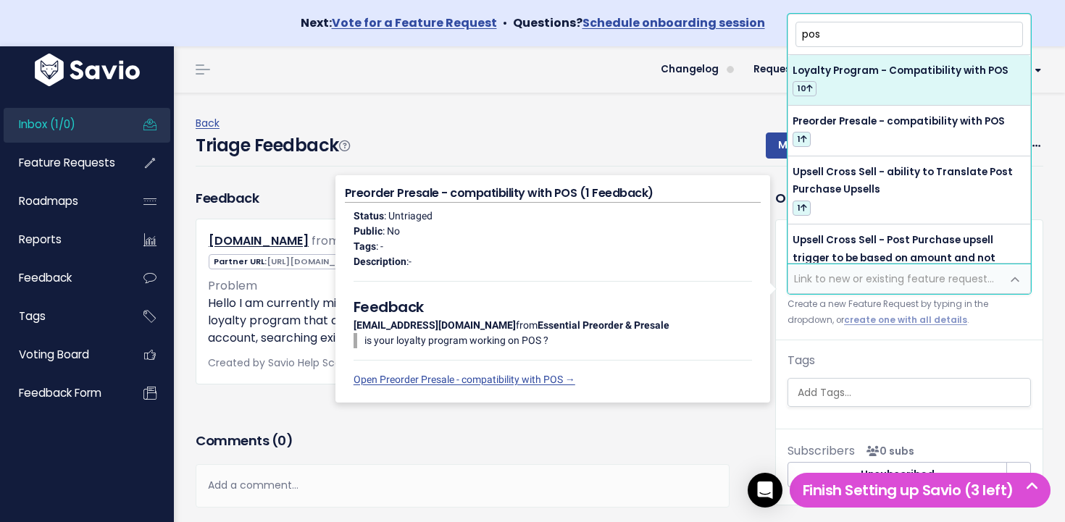
type input "pos"
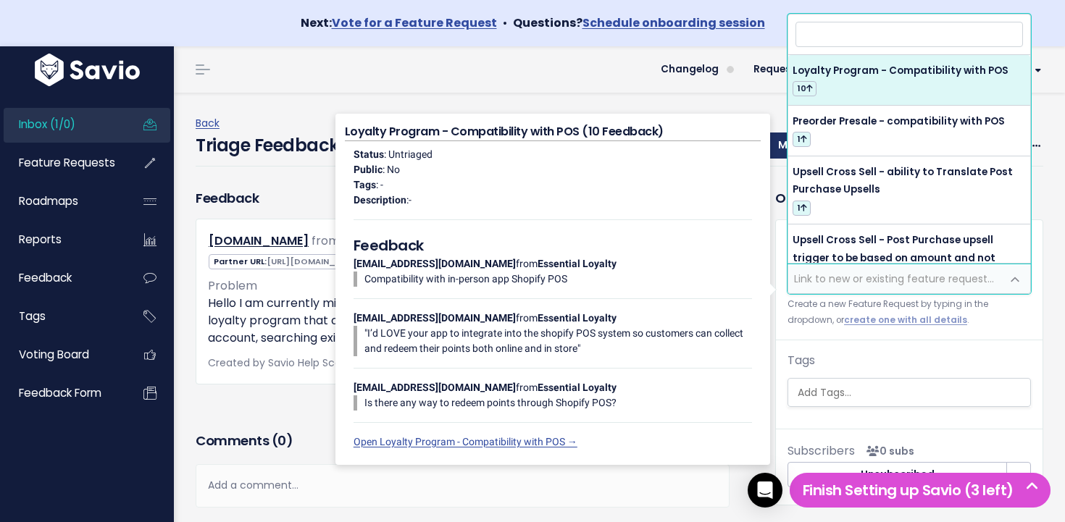
select select "64380"
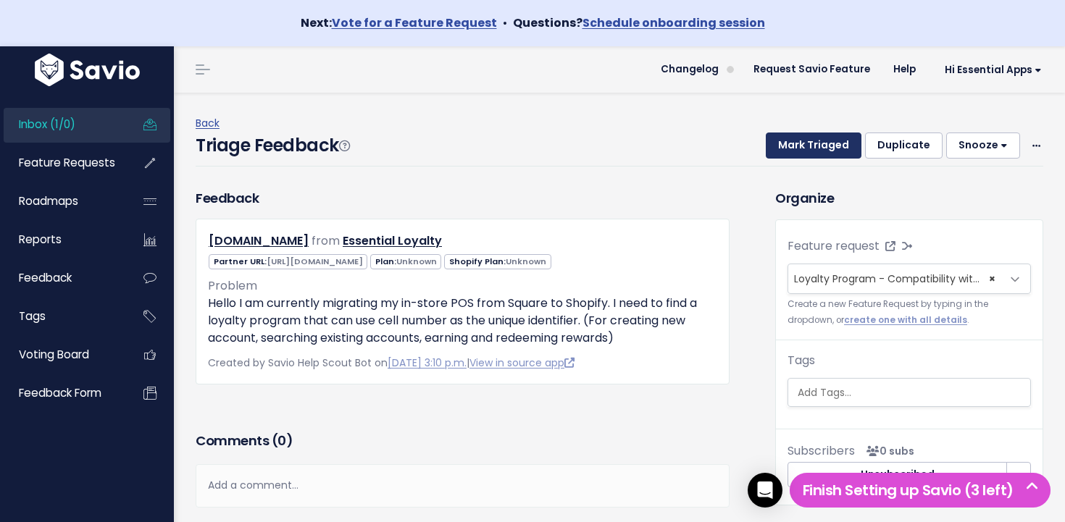
click at [826, 153] on button "Mark Triaged" at bounding box center [814, 146] width 96 height 26
